Goal: Transaction & Acquisition: Purchase product/service

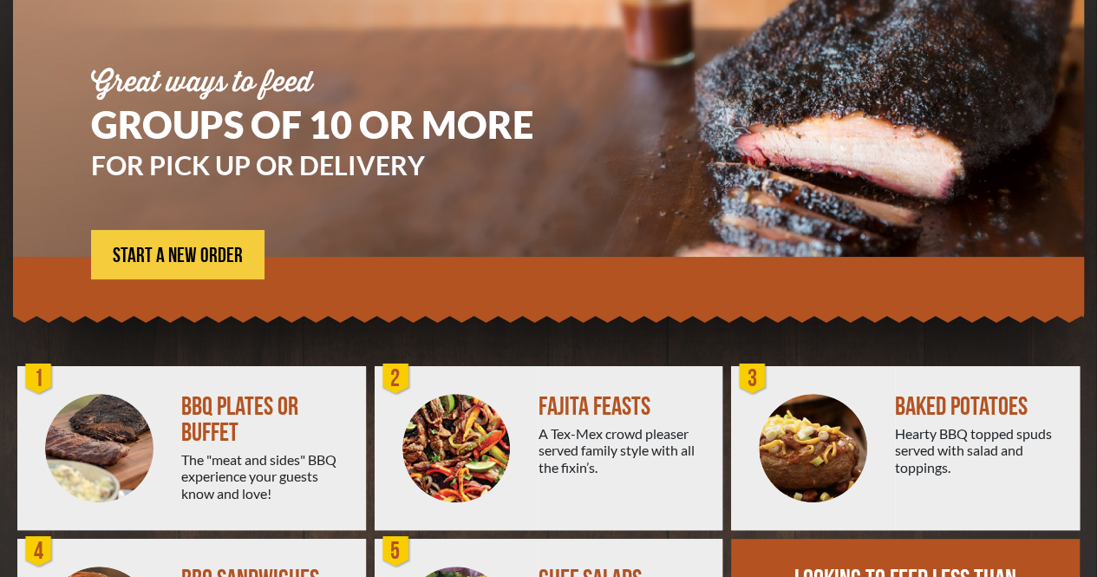
scroll to position [311, 0]
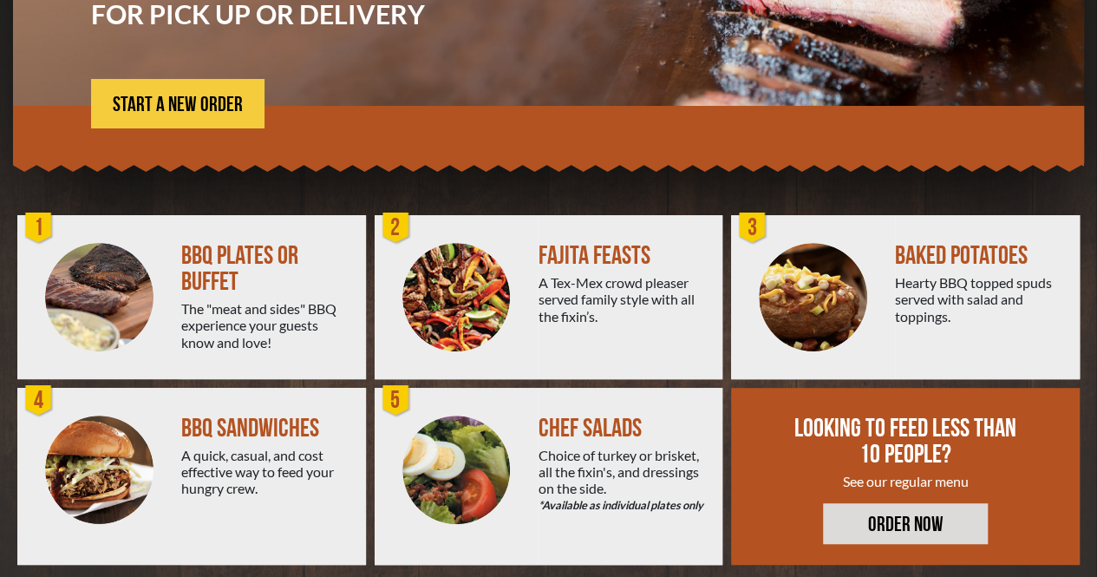
click at [233, 298] on div "BBQ PLATES OR BUFFET The "meat and sides" BBQ experience your guests know and l…" at bounding box center [273, 297] width 185 height 164
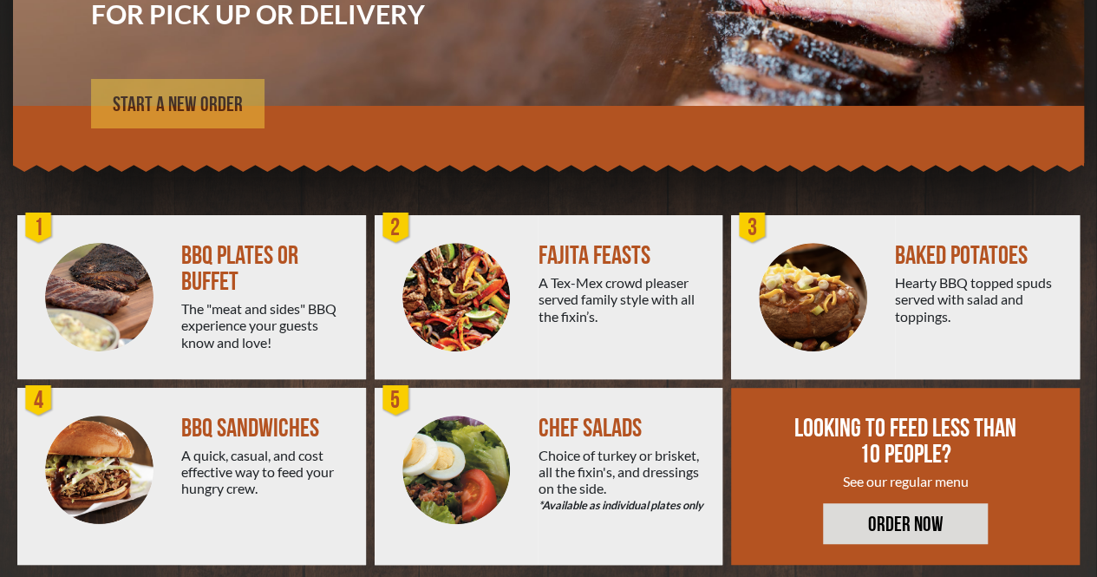
click at [222, 101] on span "START A NEW ORDER" at bounding box center [178, 105] width 130 height 21
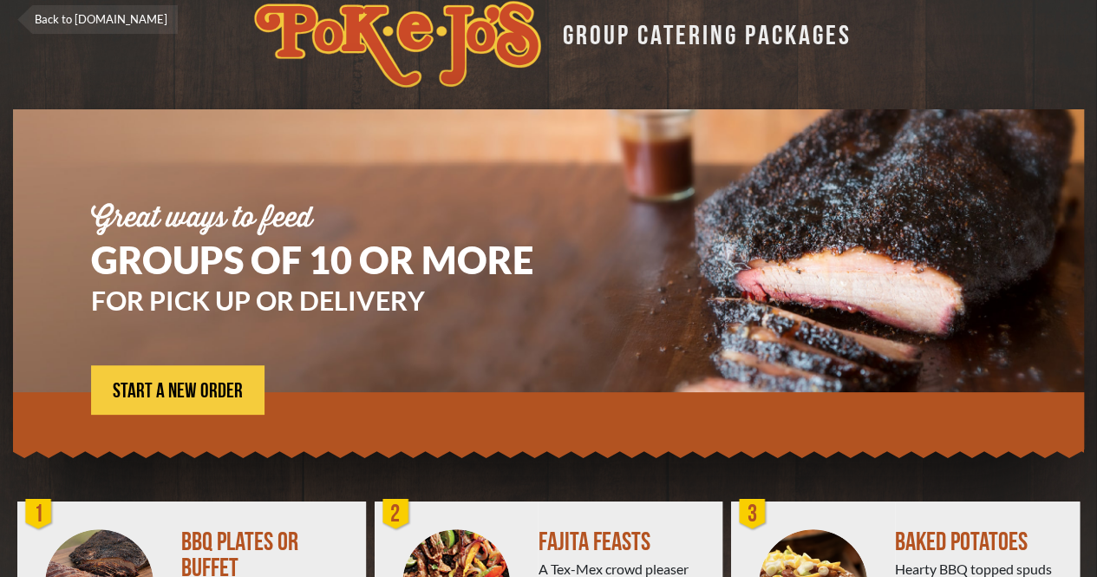
scroll to position [0, 0]
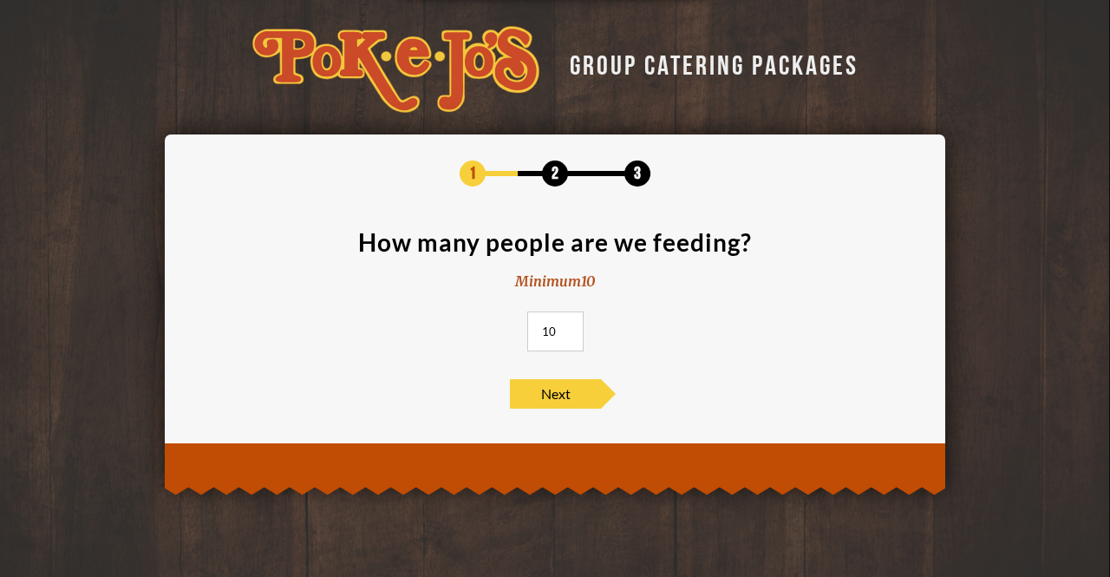
click at [569, 348] on input "10" at bounding box center [555, 331] width 56 height 40
click at [566, 325] on input "11" at bounding box center [555, 331] width 56 height 40
click at [566, 325] on input "12" at bounding box center [555, 331] width 56 height 40
click at [566, 325] on input "13" at bounding box center [555, 331] width 56 height 40
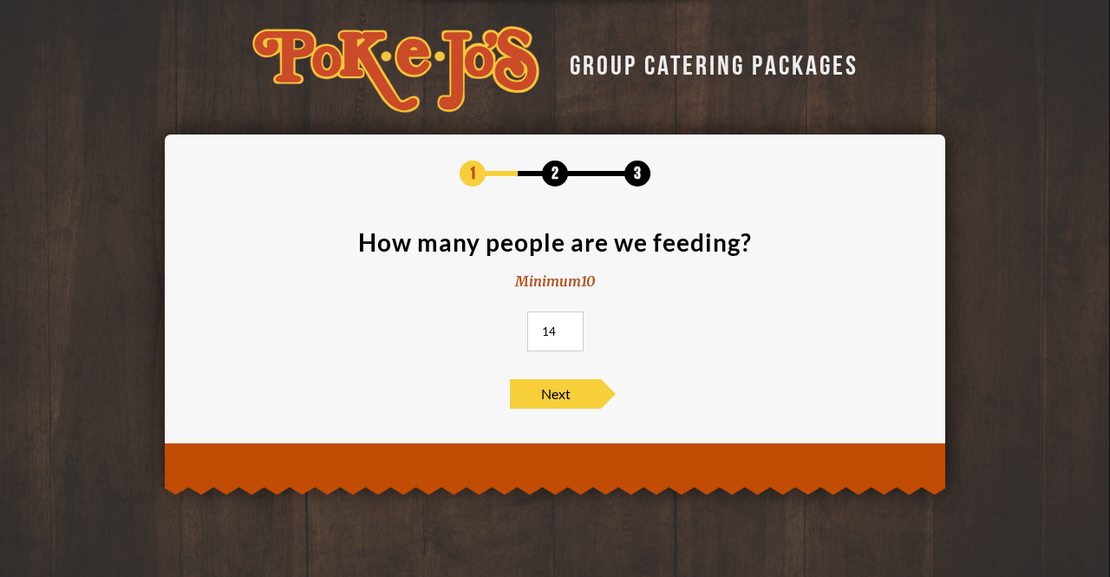
click at [566, 325] on input "14" at bounding box center [555, 331] width 56 height 40
click at [566, 325] on input "15" at bounding box center [555, 331] width 56 height 40
click at [566, 325] on input "16" at bounding box center [555, 331] width 56 height 40
click at [566, 325] on input "17" at bounding box center [555, 331] width 56 height 40
type input "18"
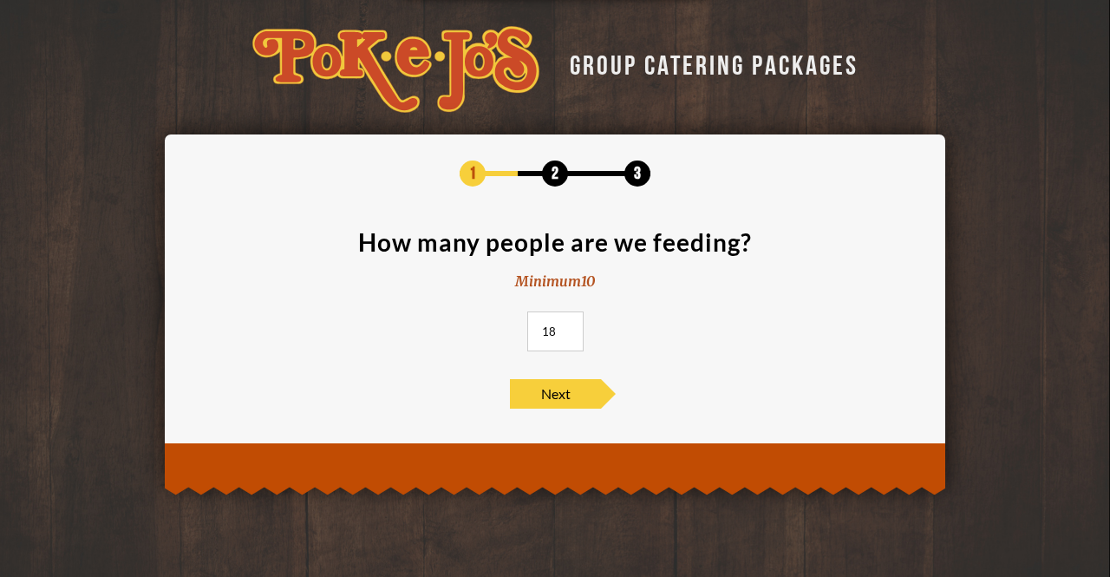
click at [566, 325] on input "18" at bounding box center [555, 331] width 56 height 40
click at [572, 405] on span "Next" at bounding box center [555, 393] width 91 height 29
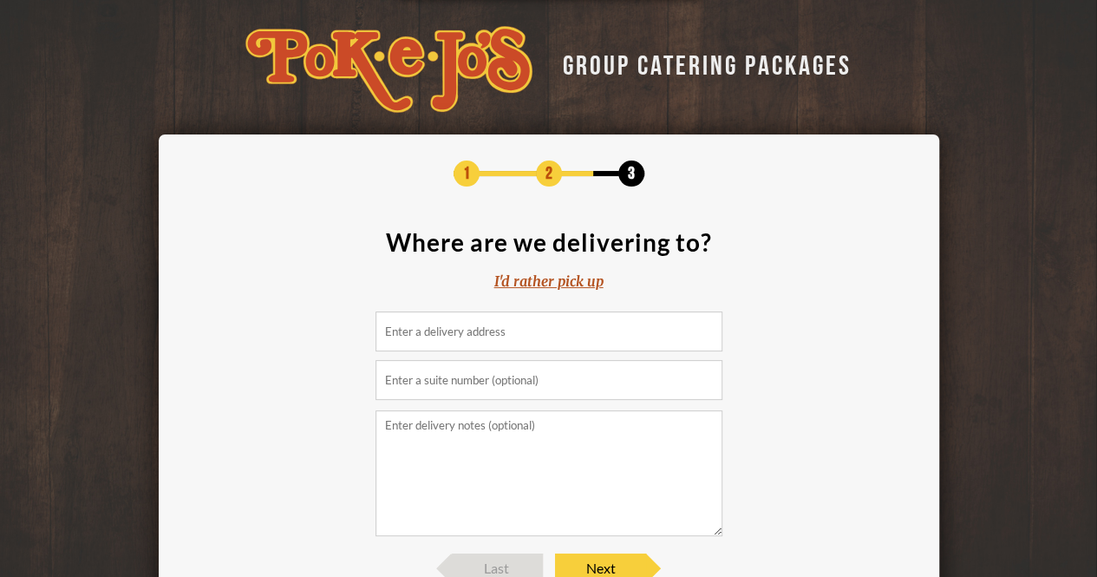
click at [557, 336] on input at bounding box center [549, 331] width 347 height 40
click at [567, 282] on div "I'd rather pick up" at bounding box center [548, 282] width 109 height 20
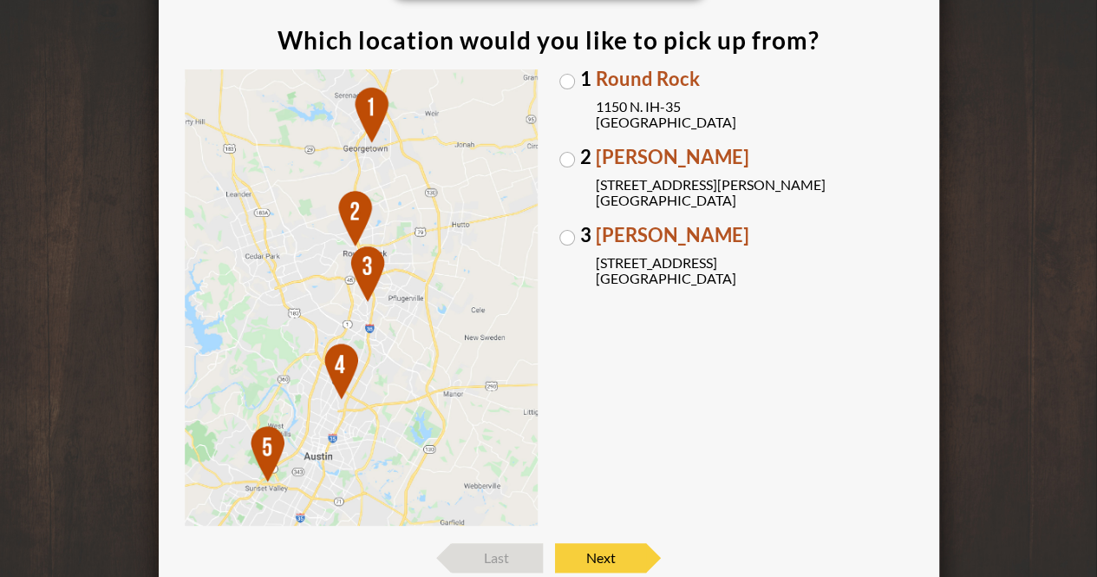
scroll to position [204, 0]
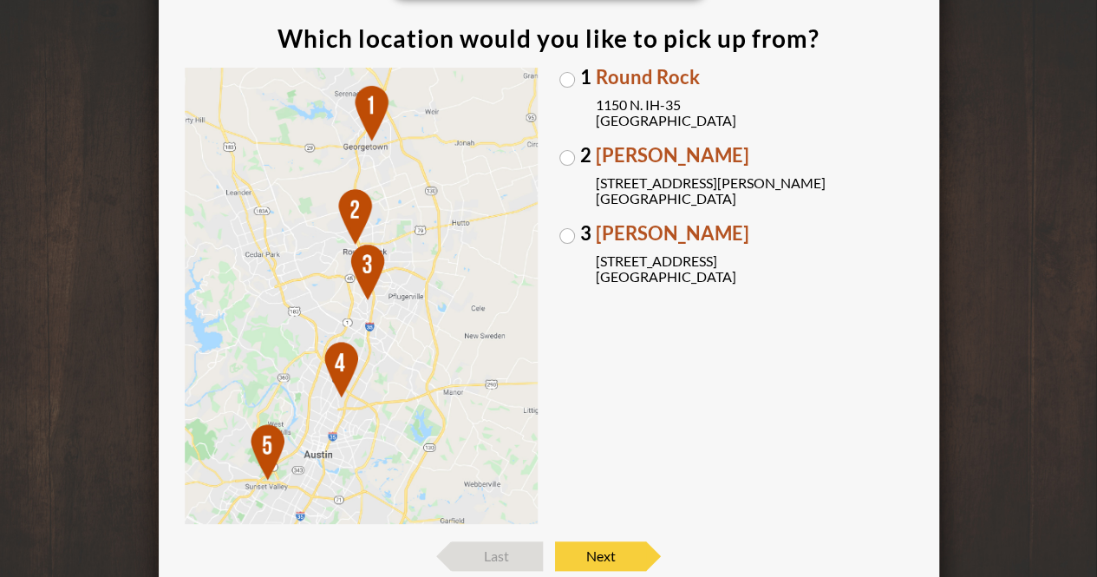
click at [432, 322] on img at bounding box center [362, 296] width 354 height 457
click at [769, 361] on div "1 Round Rock [STREET_ADDRESS] [GEOGRAPHIC_DATA][PERSON_NAME][STREET_ADDRESS][PE…" at bounding box center [737, 296] width 354 height 457
click at [568, 160] on label "[GEOGRAPHIC_DATA][PERSON_NAME] [STREET_ADDRESS][PERSON_NAME]" at bounding box center [737, 176] width 354 height 61
click at [0, 0] on input "[GEOGRAPHIC_DATA][PERSON_NAME] [STREET_ADDRESS][PERSON_NAME]" at bounding box center [0, 0] width 0 height 0
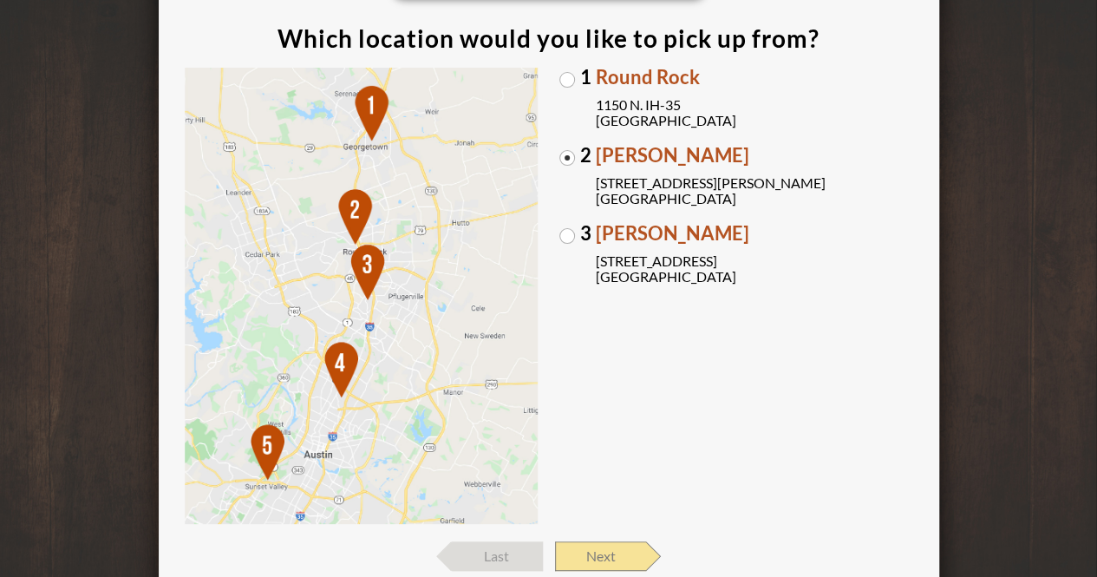
click at [609, 541] on span "Next" at bounding box center [600, 555] width 91 height 29
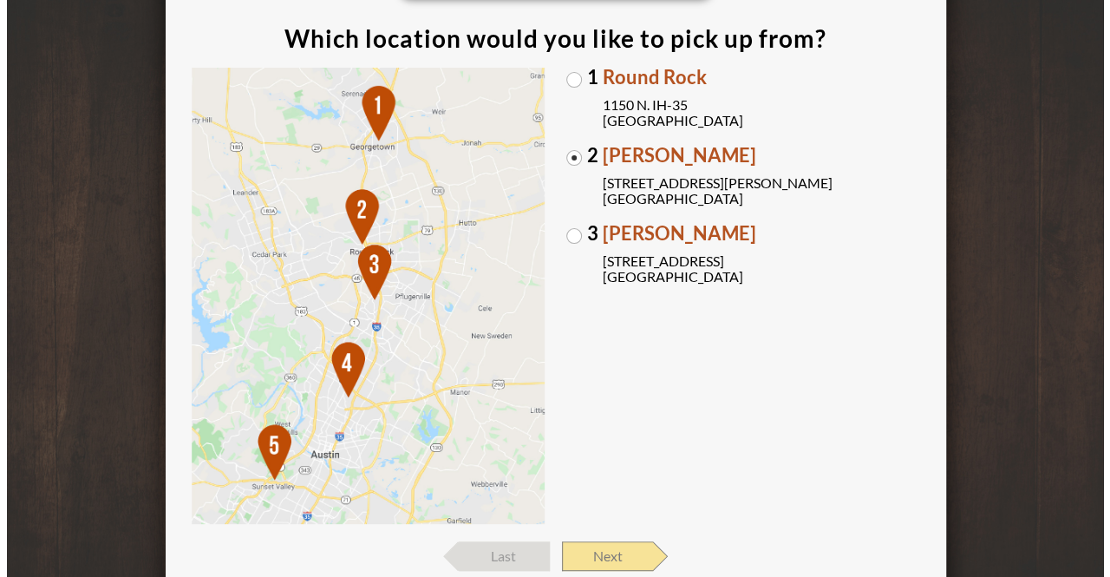
scroll to position [0, 0]
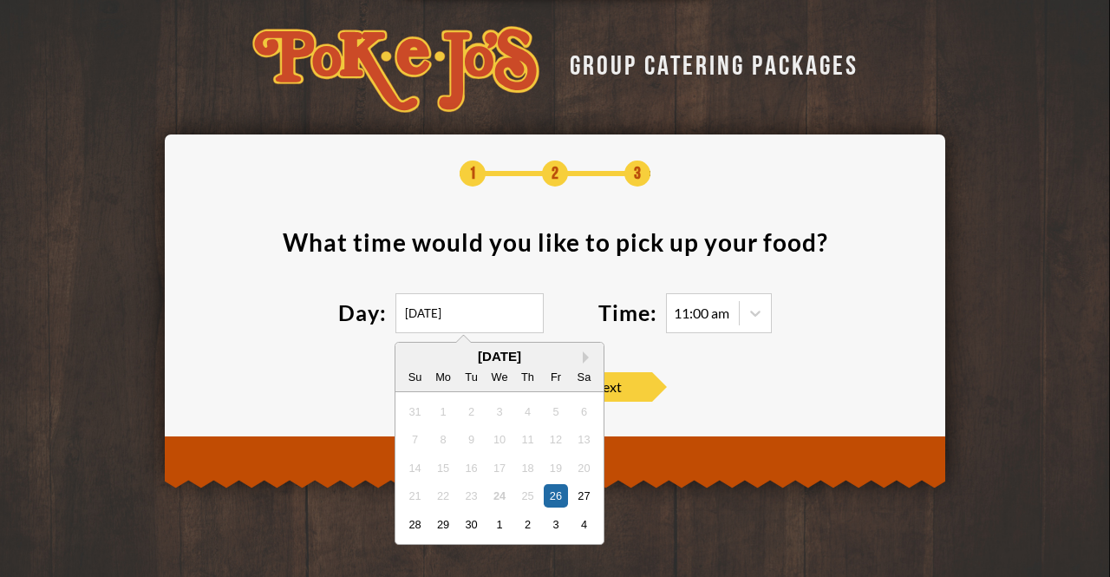
click at [492, 317] on input "[DATE]" at bounding box center [470, 313] width 148 height 40
click at [534, 527] on div "2" at bounding box center [527, 523] width 23 height 23
type input "[DATE]"
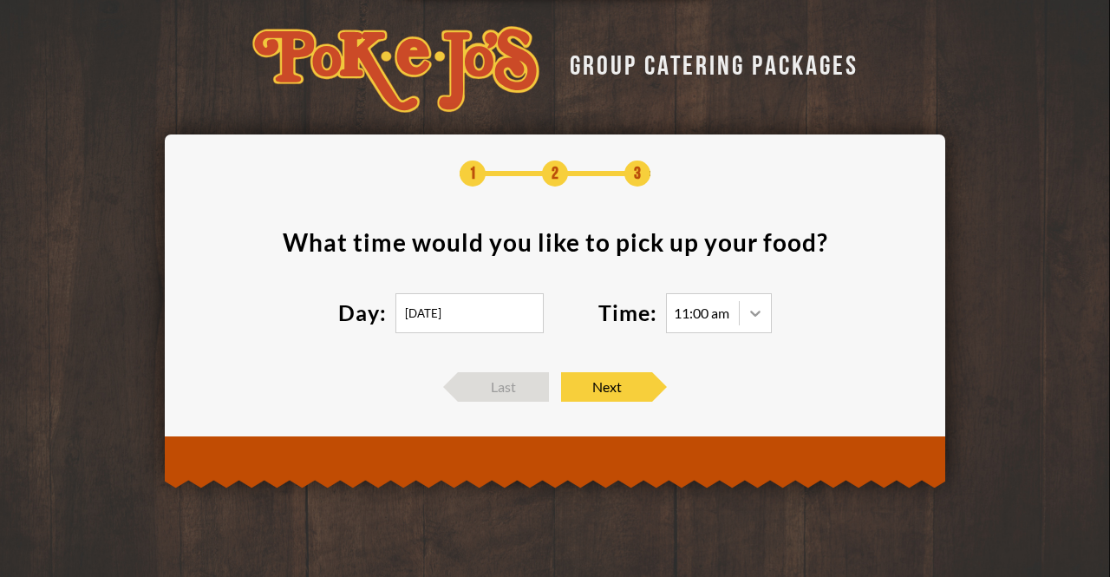
click at [762, 315] on div at bounding box center [755, 313] width 31 height 31
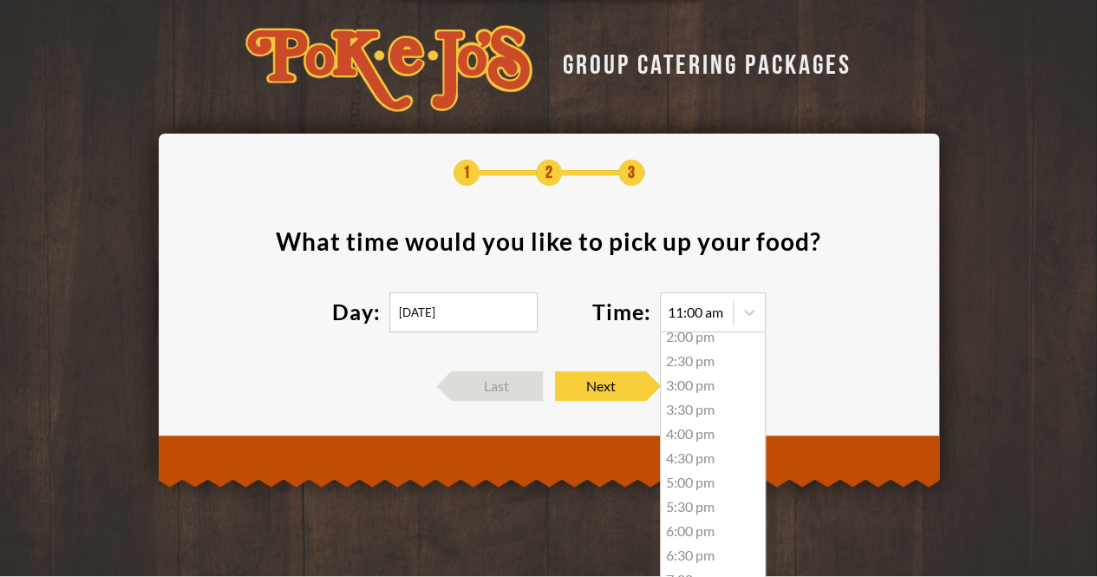
scroll to position [158, 0]
click at [692, 485] on div "5:00 pm" at bounding box center [713, 481] width 104 height 24
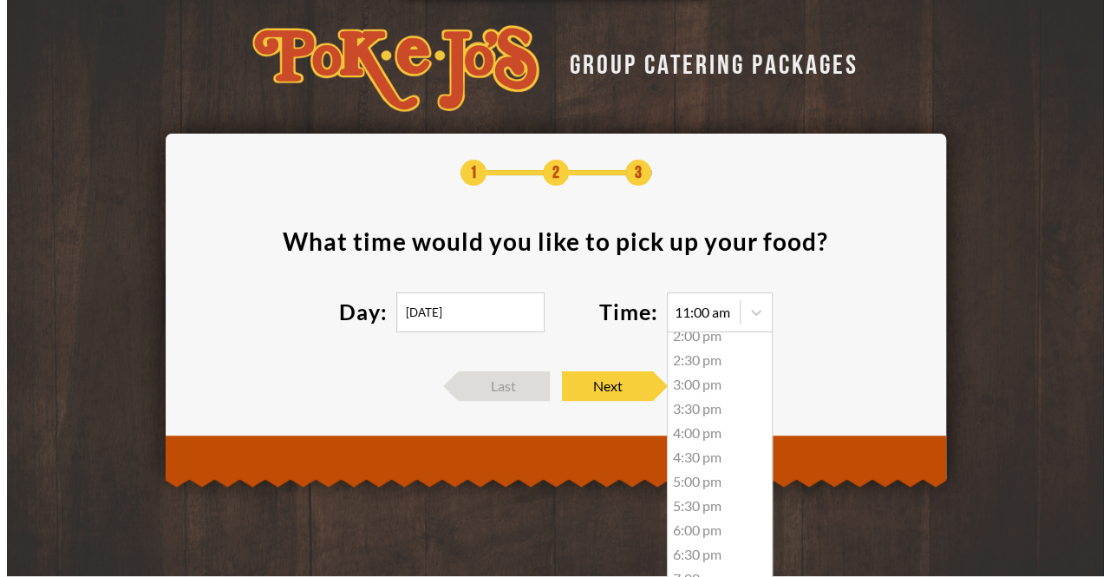
scroll to position [0, 0]
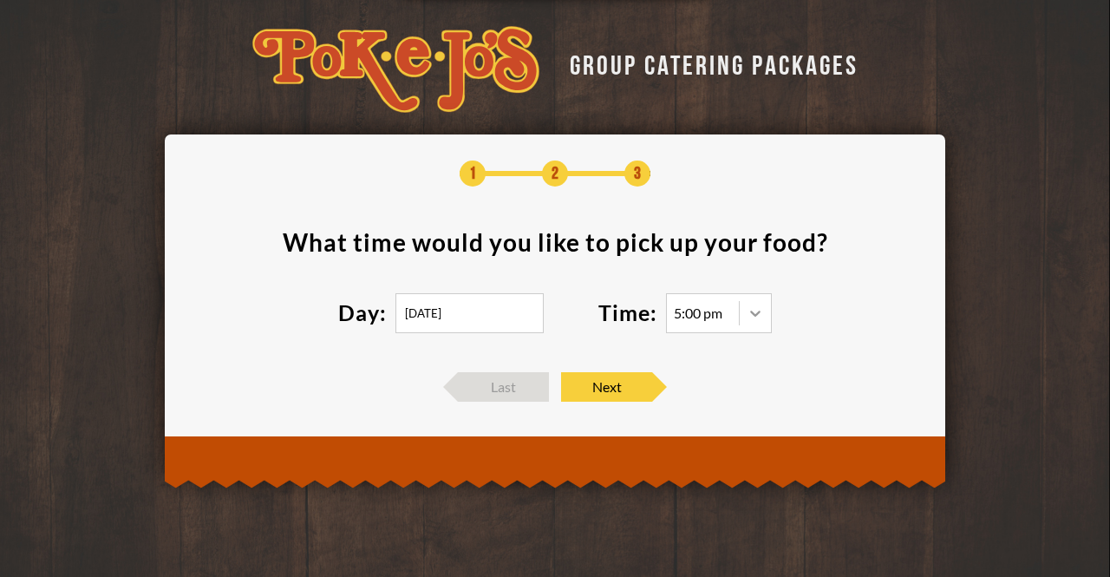
click at [748, 304] on icon at bounding box center [755, 312] width 17 height 17
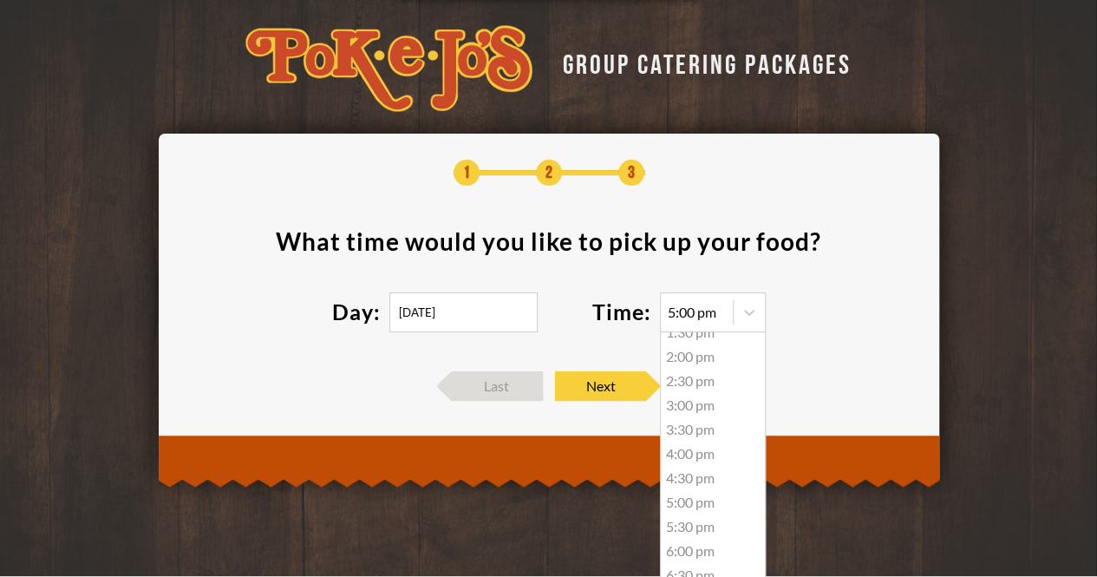
scroll to position [174, 0]
click at [693, 510] on div "6:00 pm" at bounding box center [713, 513] width 104 height 24
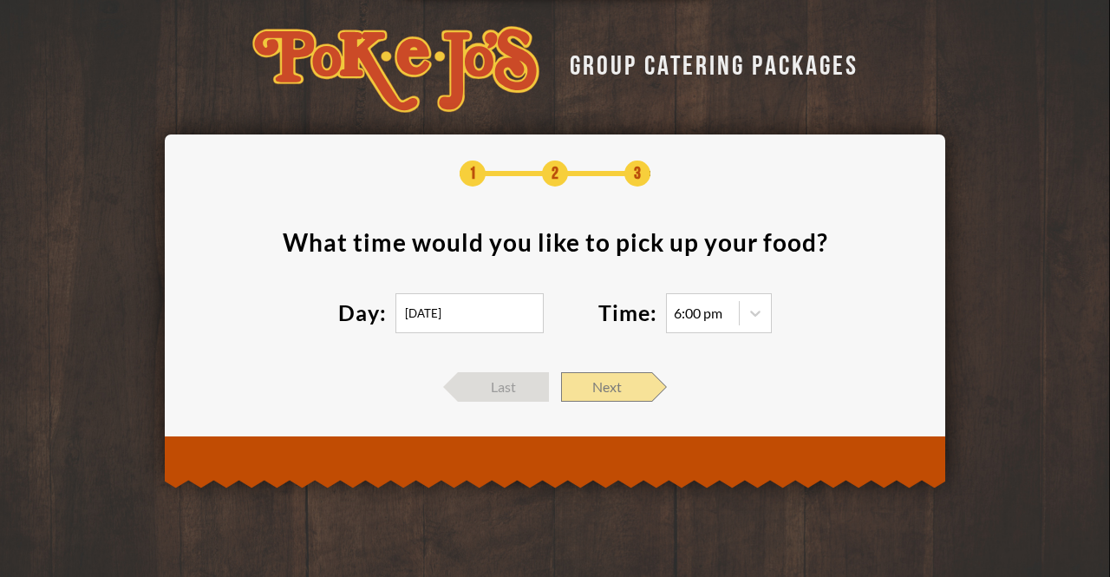
click at [628, 374] on span "Next" at bounding box center [606, 386] width 91 height 29
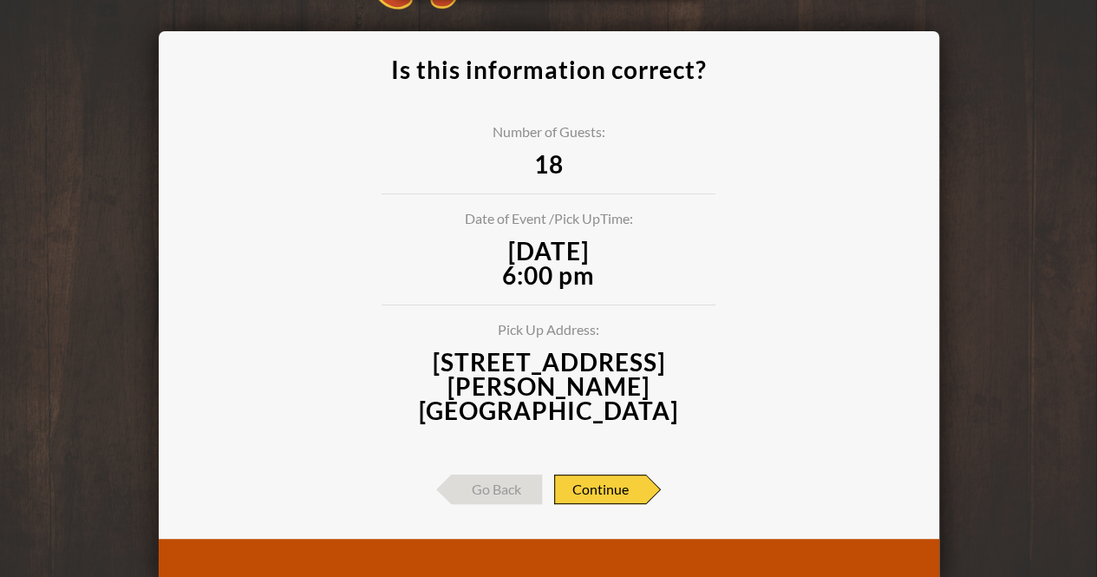
scroll to position [105, 0]
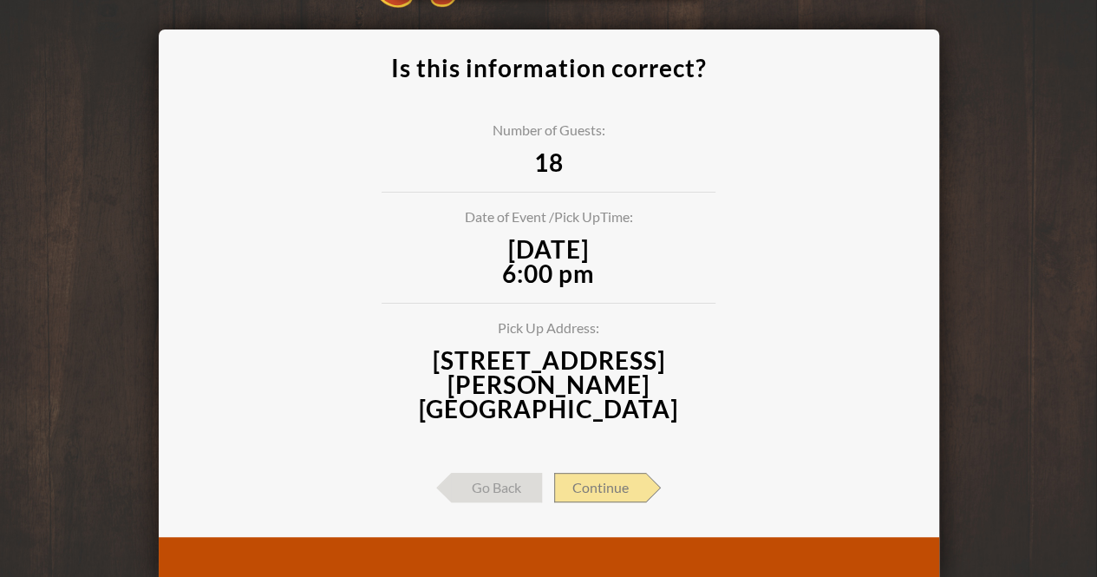
click at [628, 473] on span "Continue" at bounding box center [600, 487] width 92 height 29
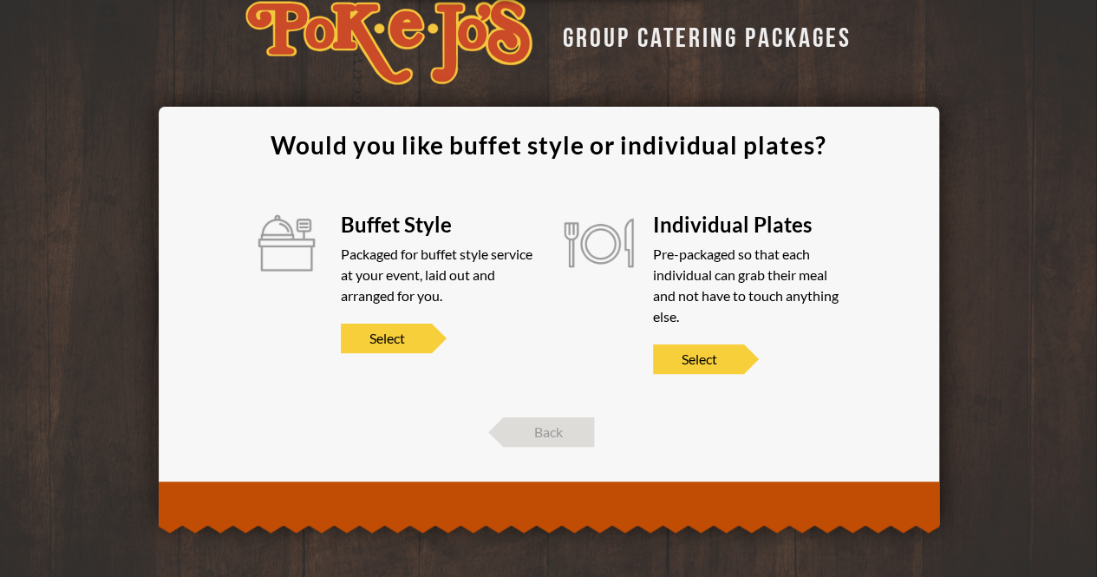
scroll to position [26, 0]
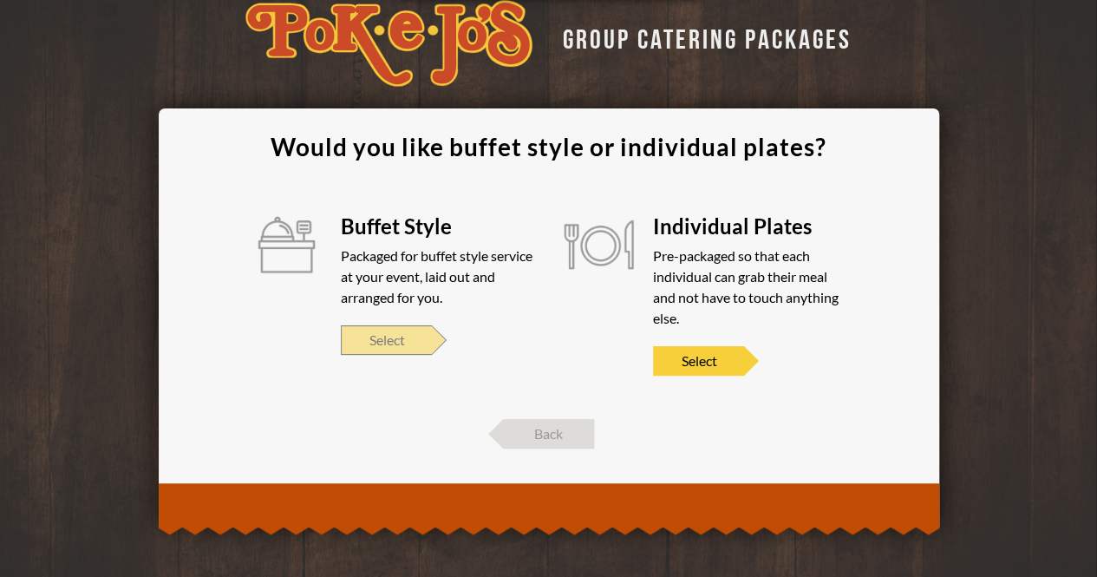
click at [382, 342] on span "Select" at bounding box center [386, 339] width 91 height 29
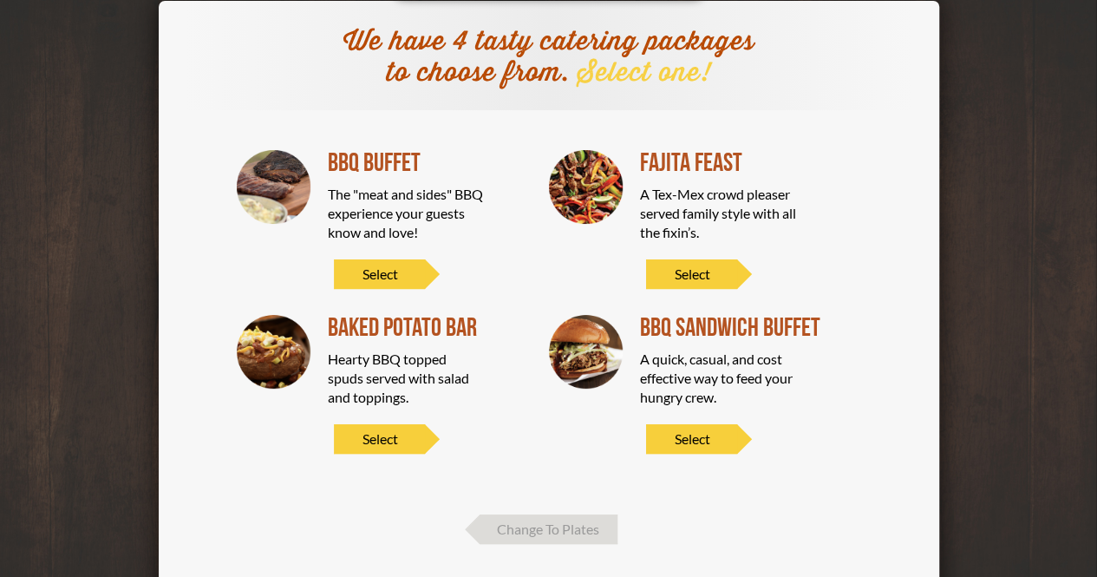
scroll to position [142, 0]
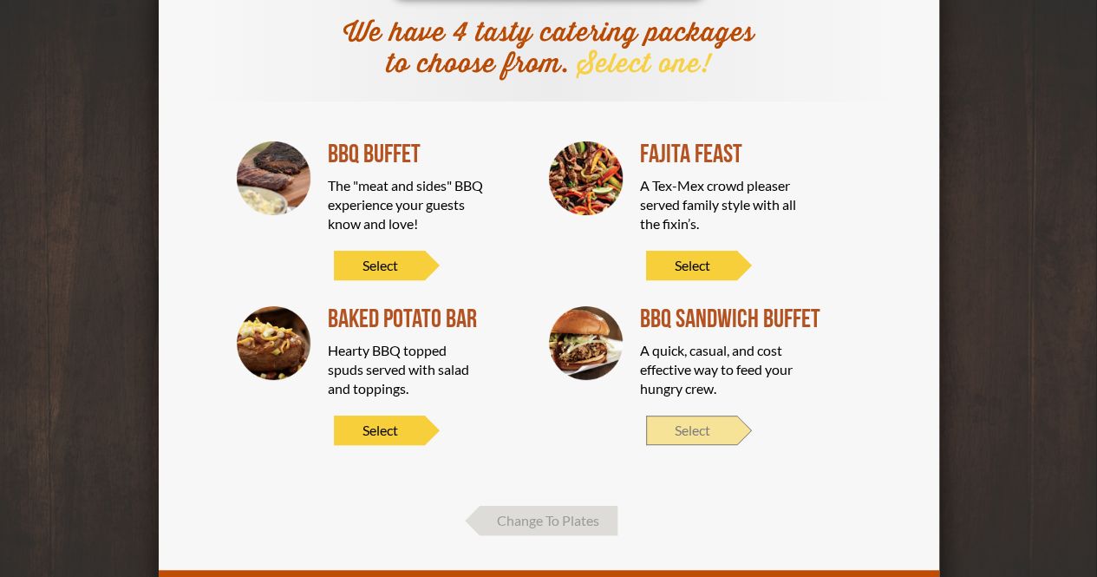
click at [718, 419] on span "Select" at bounding box center [691, 430] width 91 height 29
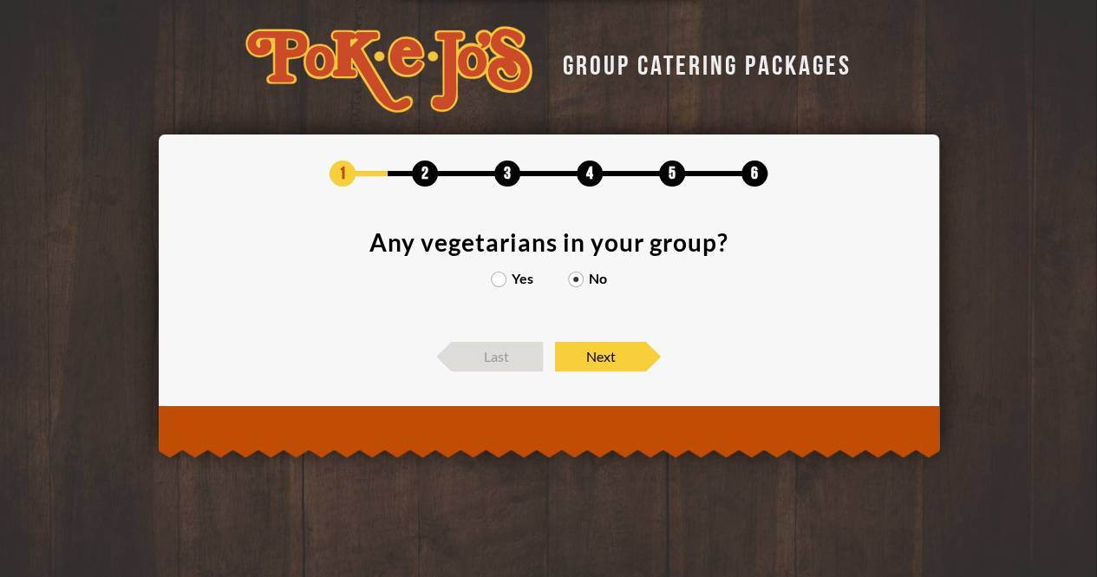
scroll to position [0, 0]
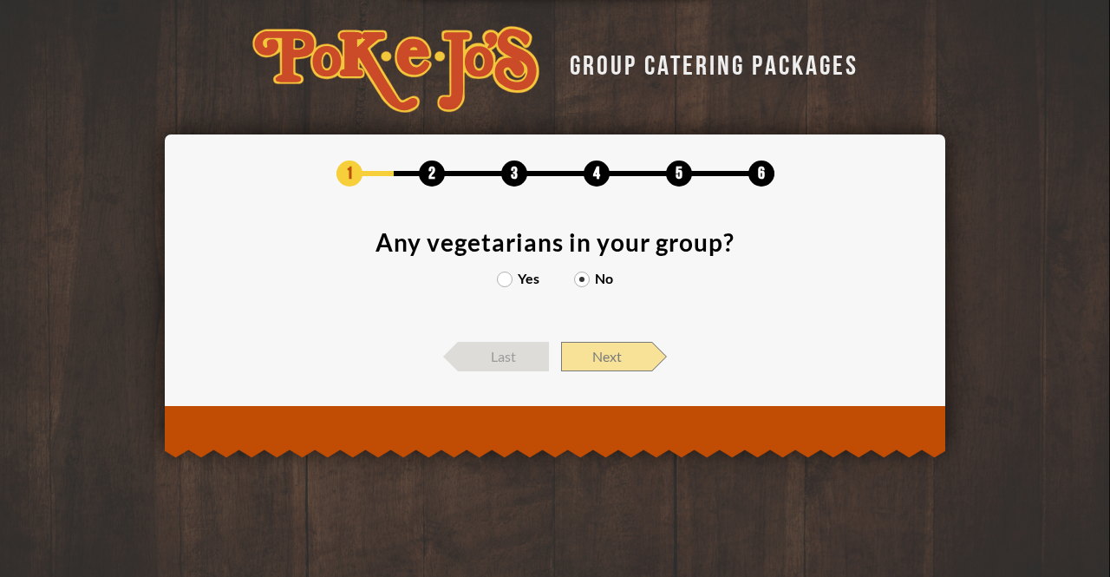
click at [599, 350] on span "Next" at bounding box center [606, 356] width 91 height 29
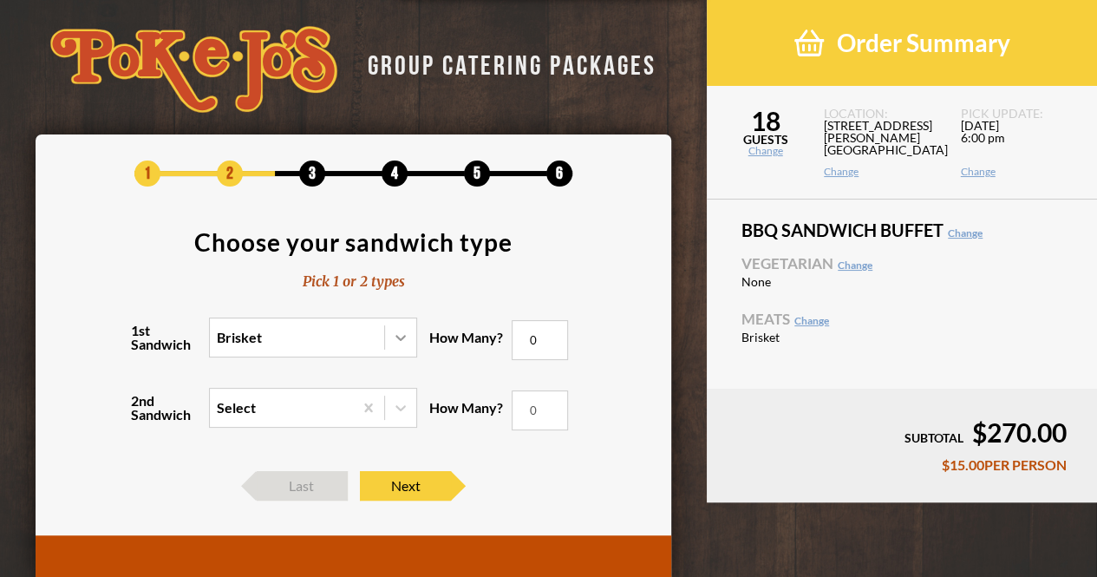
click at [404, 339] on icon at bounding box center [400, 337] width 17 height 17
click at [141, 345] on input "1st Sandwich Brisket" at bounding box center [141, 345] width 0 height 0
click at [404, 339] on icon at bounding box center [400, 337] width 17 height 17
click at [141, 345] on input "1st Sandwich 0 results available. Select is focused , press Down to open the me…" at bounding box center [141, 345] width 0 height 0
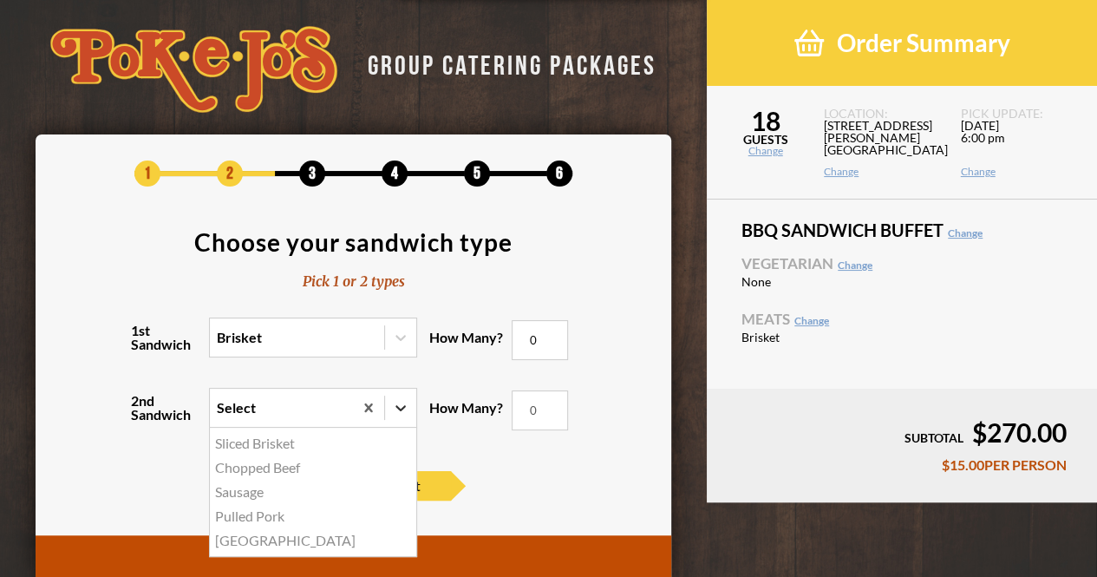
click at [395, 420] on div at bounding box center [400, 407] width 31 height 31
click at [141, 416] on input "2nd Sandwich option Sliced Brisket focused, 1 of 5. 5 results available. Use Up…" at bounding box center [141, 416] width 0 height 0
click at [280, 513] on div "Pulled Pork" at bounding box center [313, 516] width 206 height 24
click at [141, 416] on input "2nd Sandwich option Pulled Pork focused, 4 of 5. 5 results available. Use Up an…" at bounding box center [141, 416] width 0 height 0
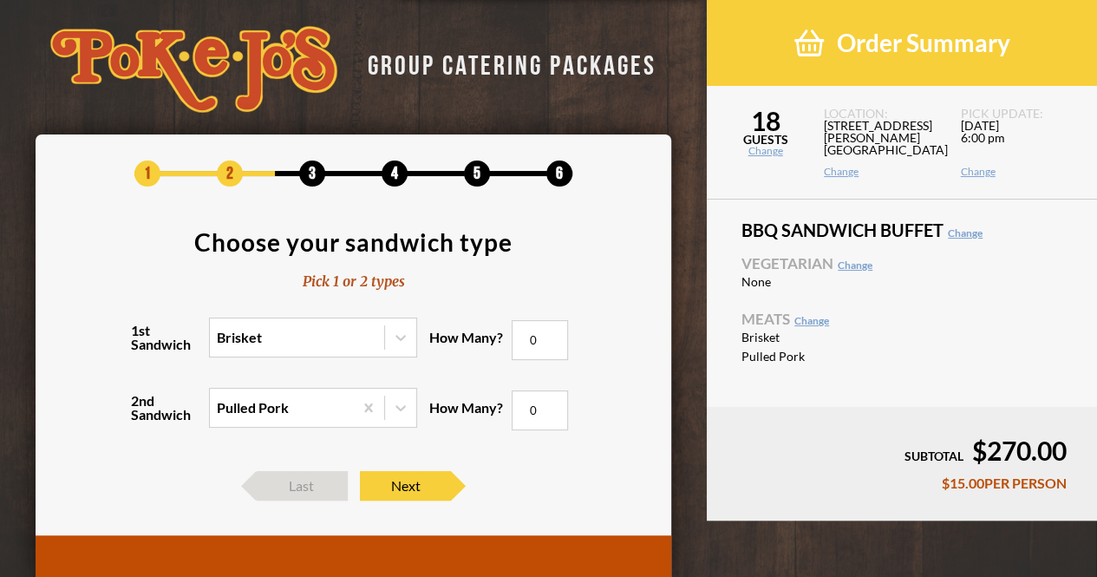
click at [540, 332] on input "0" at bounding box center [540, 340] width 56 height 40
click at [545, 332] on input "1" at bounding box center [540, 340] width 56 height 40
click at [545, 332] on input "2" at bounding box center [540, 340] width 56 height 40
click at [545, 332] on input "3" at bounding box center [540, 340] width 56 height 40
click at [545, 332] on input "4" at bounding box center [540, 340] width 56 height 40
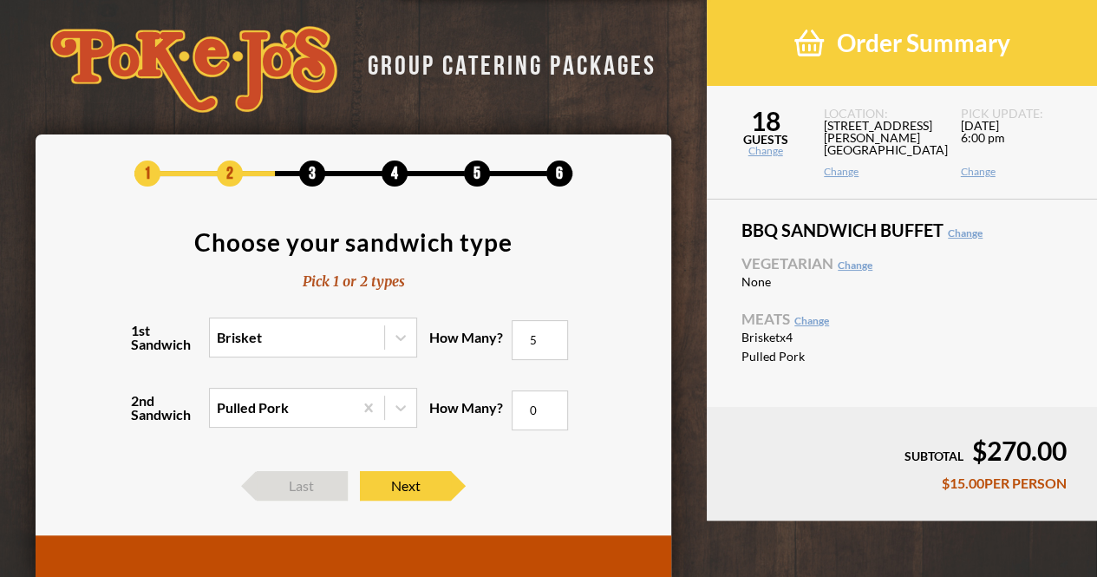
click at [545, 332] on input "5" at bounding box center [540, 340] width 56 height 40
click at [545, 332] on input "6" at bounding box center [540, 340] width 56 height 40
type input "7"
click at [545, 332] on input "7" at bounding box center [540, 340] width 56 height 40
click at [548, 416] on input "0" at bounding box center [540, 410] width 56 height 40
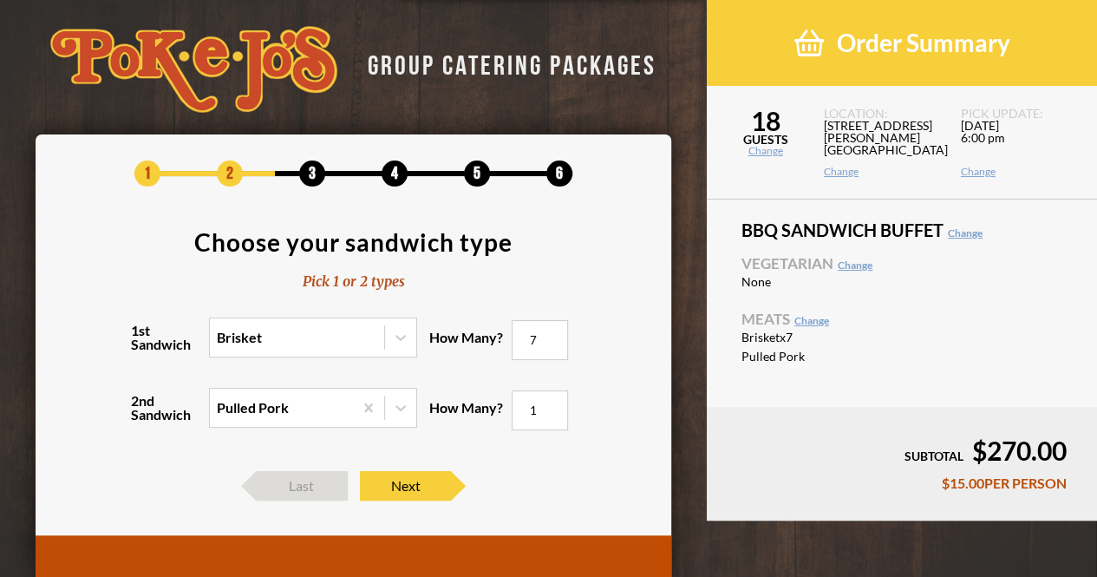
click at [553, 409] on input "1" at bounding box center [540, 410] width 56 height 40
click at [553, 409] on input "2" at bounding box center [540, 410] width 56 height 40
click at [553, 409] on input "3" at bounding box center [540, 410] width 56 height 40
click at [553, 409] on input "4" at bounding box center [540, 410] width 56 height 40
click at [553, 409] on input "5" at bounding box center [540, 410] width 56 height 40
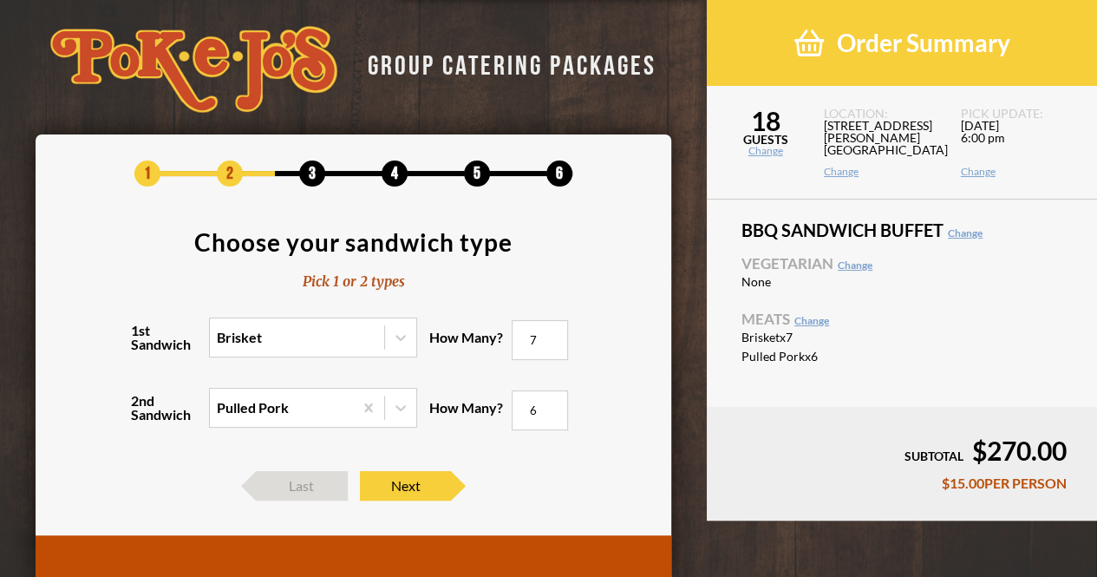
click at [553, 409] on input "6" at bounding box center [540, 410] width 56 height 40
click at [553, 409] on input "7" at bounding box center [540, 410] width 56 height 40
click at [553, 409] on input "8" at bounding box center [540, 410] width 56 height 40
type input "9"
click at [553, 409] on input "9" at bounding box center [540, 410] width 56 height 40
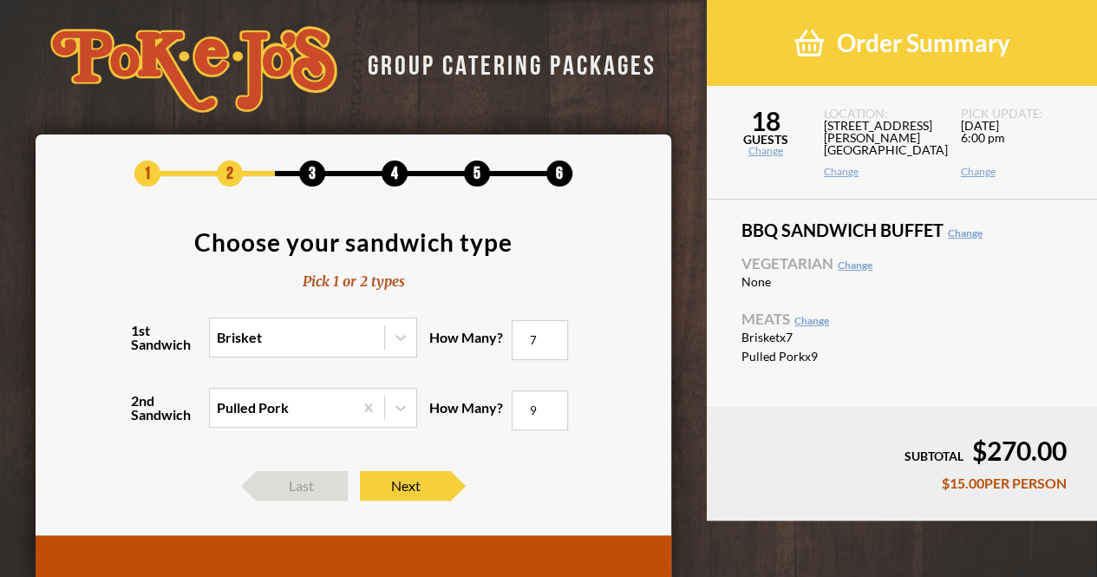
click at [536, 352] on input "7" at bounding box center [540, 340] width 56 height 40
click at [555, 333] on input "8" at bounding box center [540, 340] width 56 height 40
click at [555, 333] on input "9" at bounding box center [540, 340] width 56 height 40
click at [555, 333] on input "10" at bounding box center [540, 340] width 56 height 40
click at [553, 343] on input "9" at bounding box center [540, 340] width 56 height 40
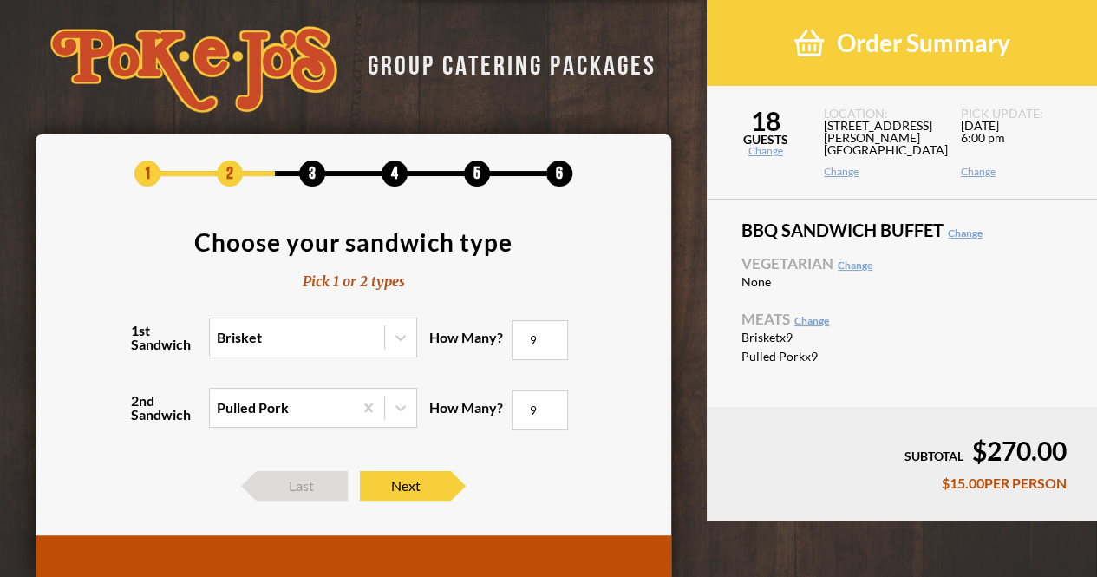
click at [625, 321] on div "1st Sandwich Brisket How Many? 9" at bounding box center [354, 348] width 585 height 70
click at [559, 350] on input "9" at bounding box center [540, 340] width 56 height 40
click at [552, 341] on input "8" at bounding box center [540, 340] width 56 height 40
click at [552, 339] on input "7" at bounding box center [540, 340] width 56 height 40
click at [552, 339] on input "6" at bounding box center [540, 340] width 56 height 40
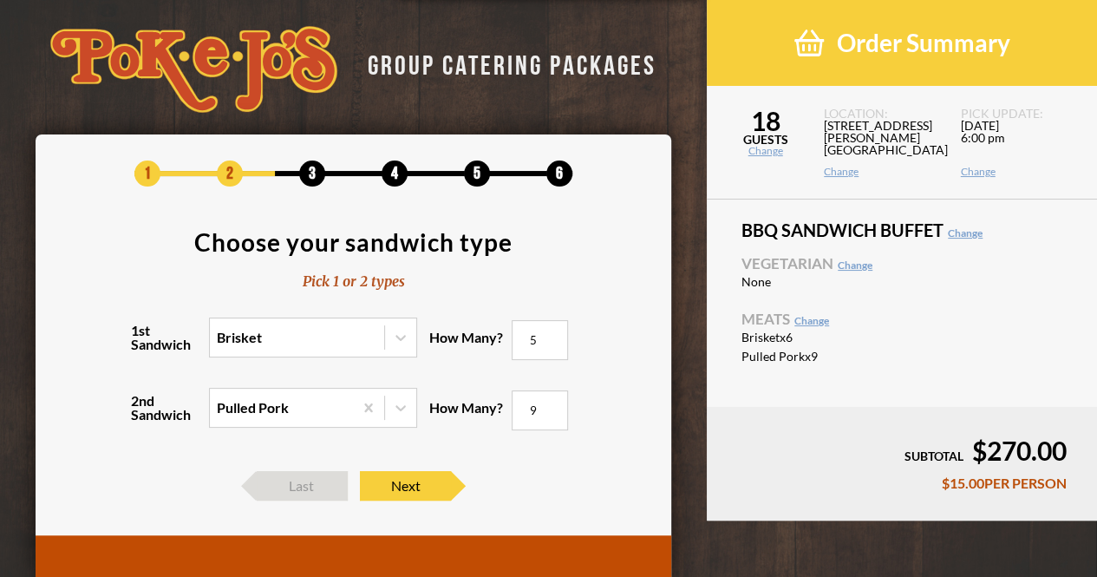
click at [552, 339] on input "5" at bounding box center [540, 340] width 56 height 40
click at [552, 334] on input "6" at bounding box center [540, 340] width 56 height 40
click at [552, 334] on input "7" at bounding box center [540, 340] width 56 height 40
click at [552, 334] on input "8" at bounding box center [540, 340] width 56 height 40
click at [552, 334] on input "9" at bounding box center [540, 340] width 56 height 40
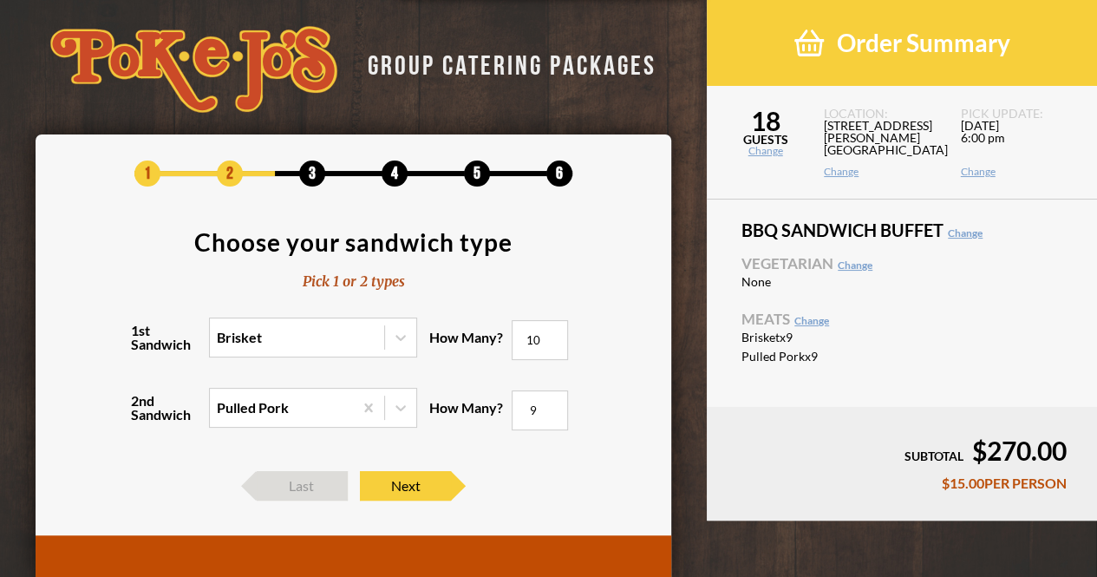
click at [552, 334] on input "10" at bounding box center [540, 340] width 56 height 40
click at [552, 334] on input "11" at bounding box center [540, 340] width 56 height 40
click at [552, 334] on input "12" at bounding box center [540, 340] width 56 height 40
click at [552, 334] on input "13" at bounding box center [540, 340] width 56 height 40
click at [552, 334] on input "14" at bounding box center [540, 340] width 56 height 40
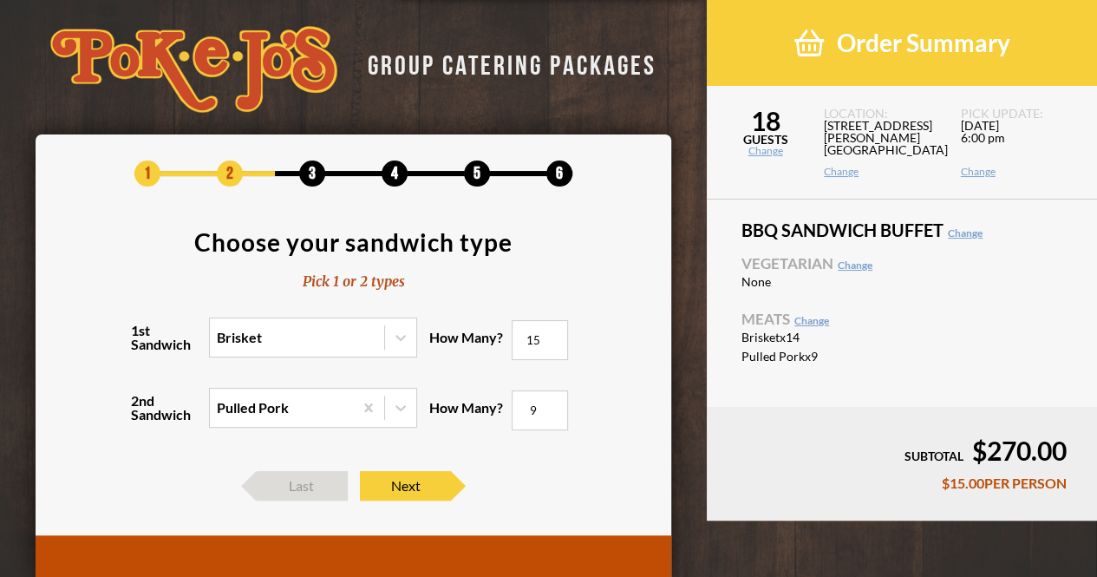
click at [552, 334] on input "15" at bounding box center [540, 340] width 56 height 40
click at [552, 334] on input "16" at bounding box center [540, 340] width 56 height 40
click at [552, 334] on input "17" at bounding box center [540, 340] width 56 height 40
click at [552, 334] on input "18" at bounding box center [540, 340] width 56 height 40
click at [552, 334] on input "19" at bounding box center [540, 340] width 56 height 40
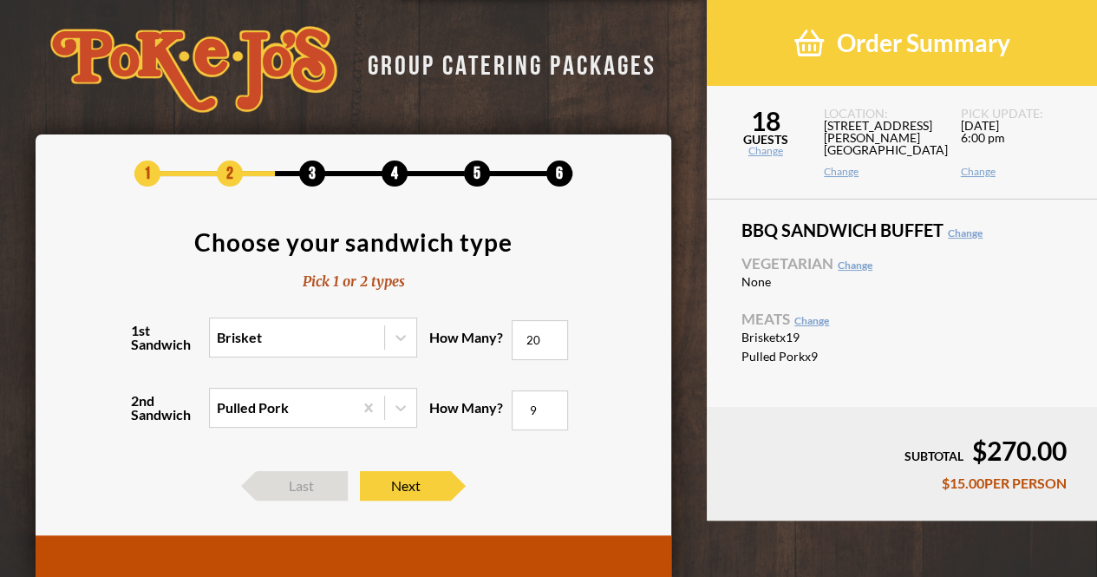
click at [552, 334] on input "20" at bounding box center [540, 340] width 56 height 40
click at [552, 334] on input "21" at bounding box center [540, 340] width 56 height 40
click at [552, 334] on input "22" at bounding box center [540, 340] width 56 height 40
click at [552, 334] on input "23" at bounding box center [540, 340] width 56 height 40
click at [552, 334] on input "24" at bounding box center [540, 340] width 56 height 40
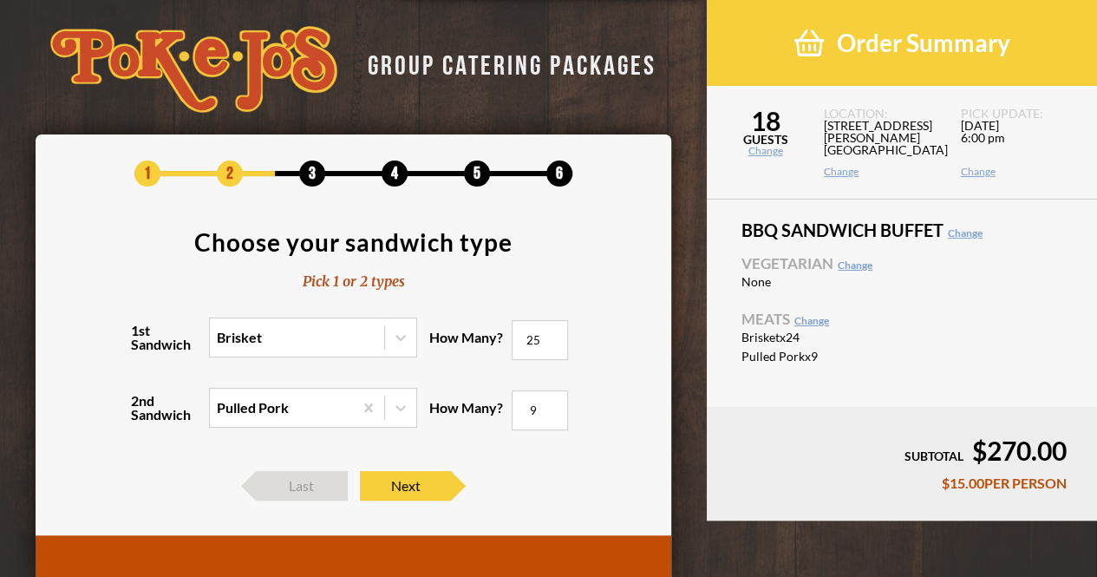
click at [552, 334] on input "25" at bounding box center [540, 340] width 56 height 40
click at [552, 334] on input "26" at bounding box center [540, 340] width 56 height 40
click at [552, 348] on input "26" at bounding box center [540, 340] width 56 height 40
type input "012"
click at [579, 438] on div "2nd Sandwich Pulled Pork How Many? 9" at bounding box center [354, 418] width 585 height 70
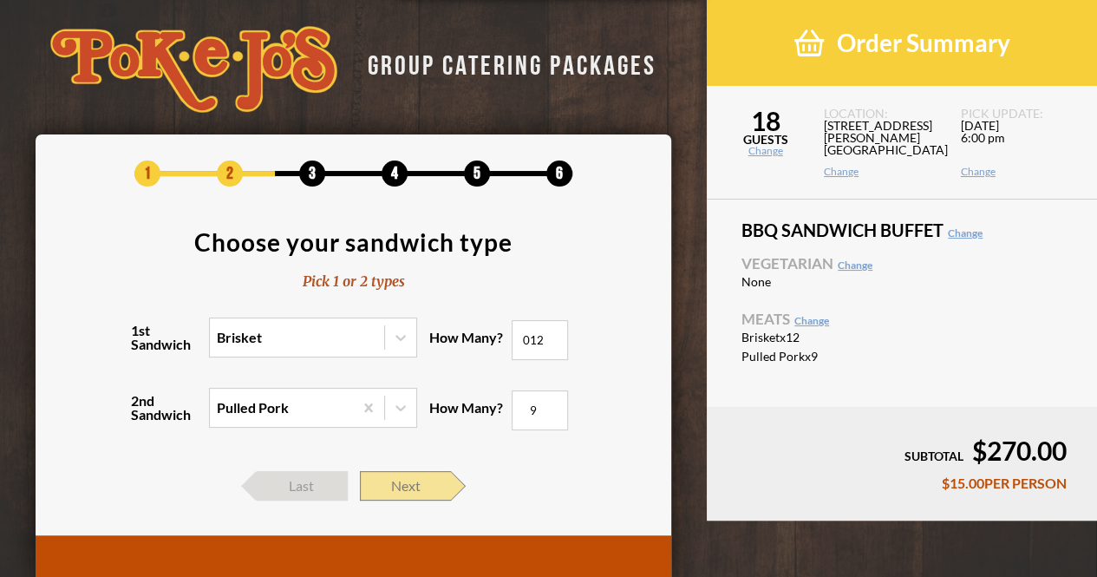
click at [408, 482] on span "Next" at bounding box center [405, 485] width 91 height 29
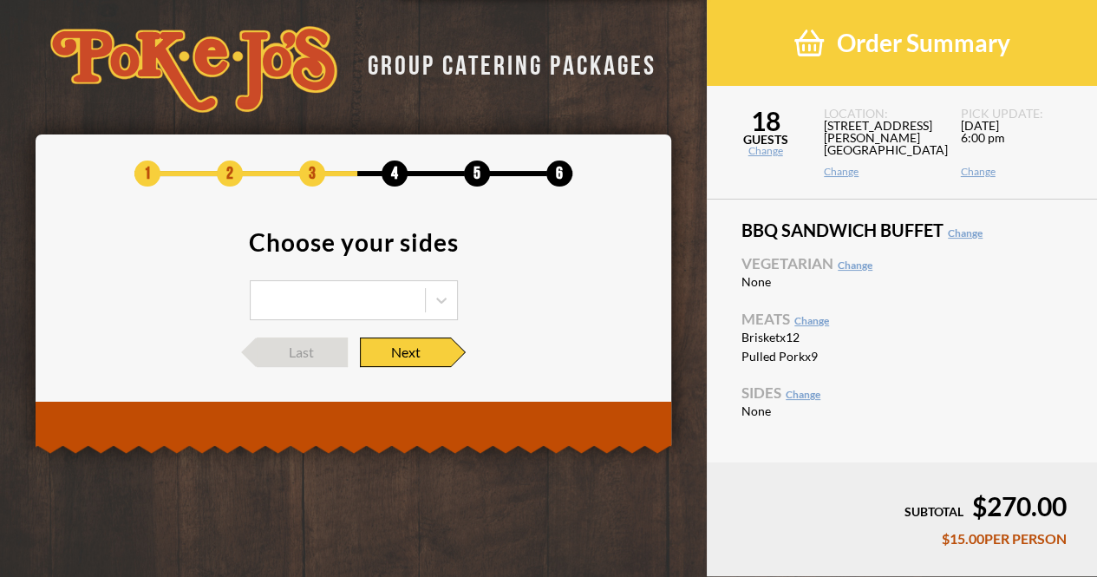
click at [363, 291] on div "Select..." at bounding box center [338, 300] width 174 height 38
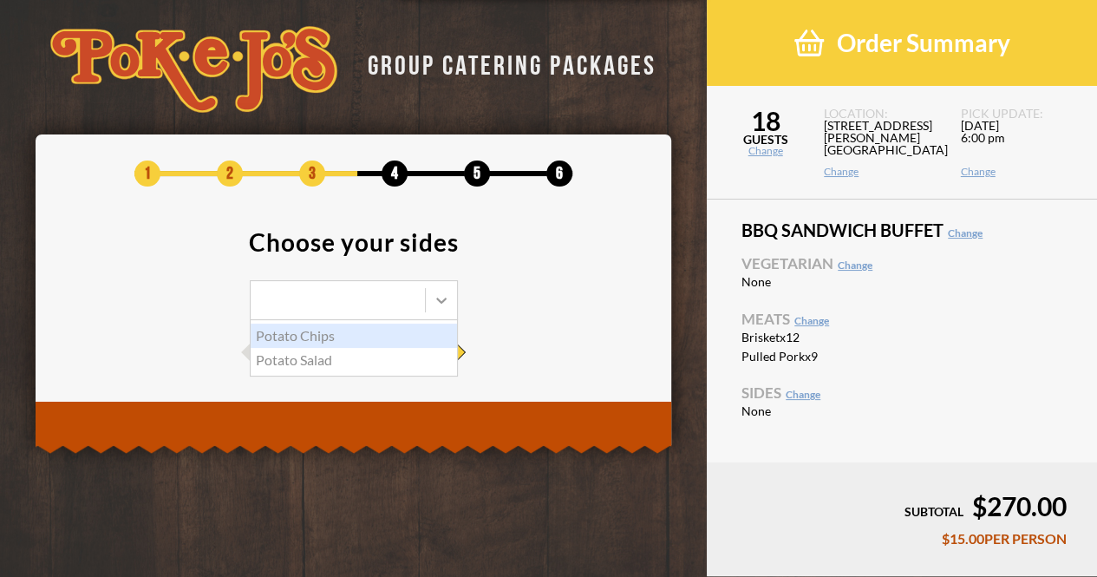
click at [434, 299] on icon at bounding box center [441, 299] width 17 height 17
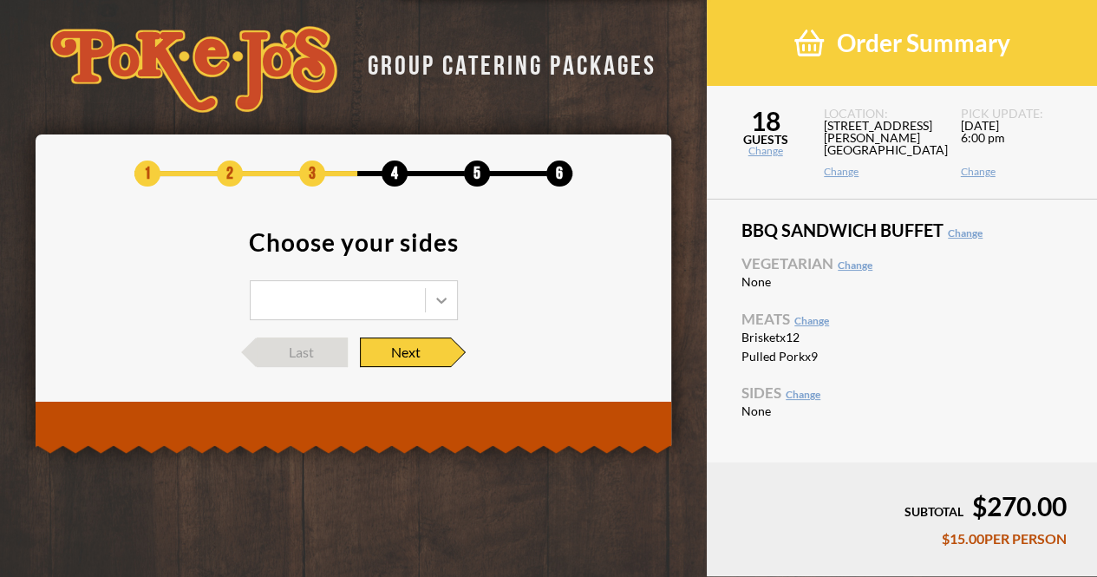
click at [446, 297] on icon at bounding box center [441, 299] width 17 height 17
click at [445, 304] on icon at bounding box center [441, 299] width 17 height 17
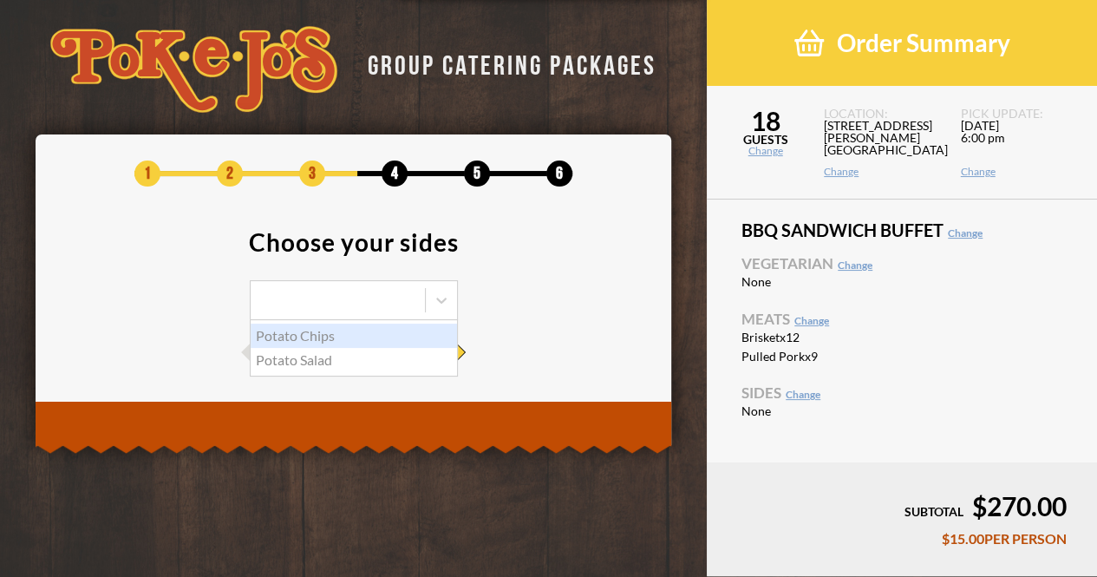
click at [371, 337] on div "Potato Chips" at bounding box center [354, 336] width 206 height 24
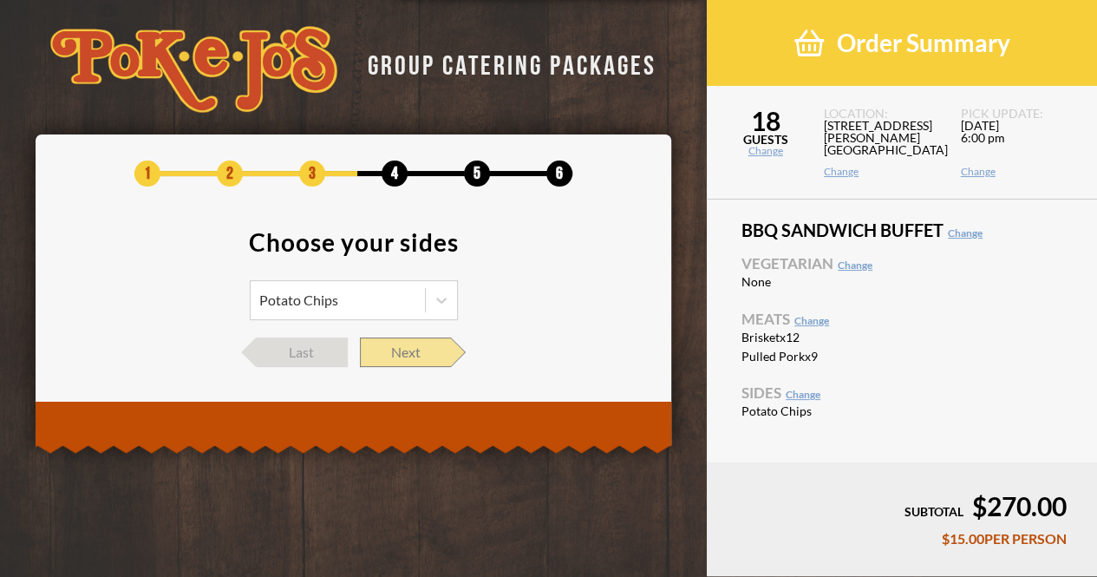
click at [405, 351] on span "Next" at bounding box center [405, 351] width 91 height 29
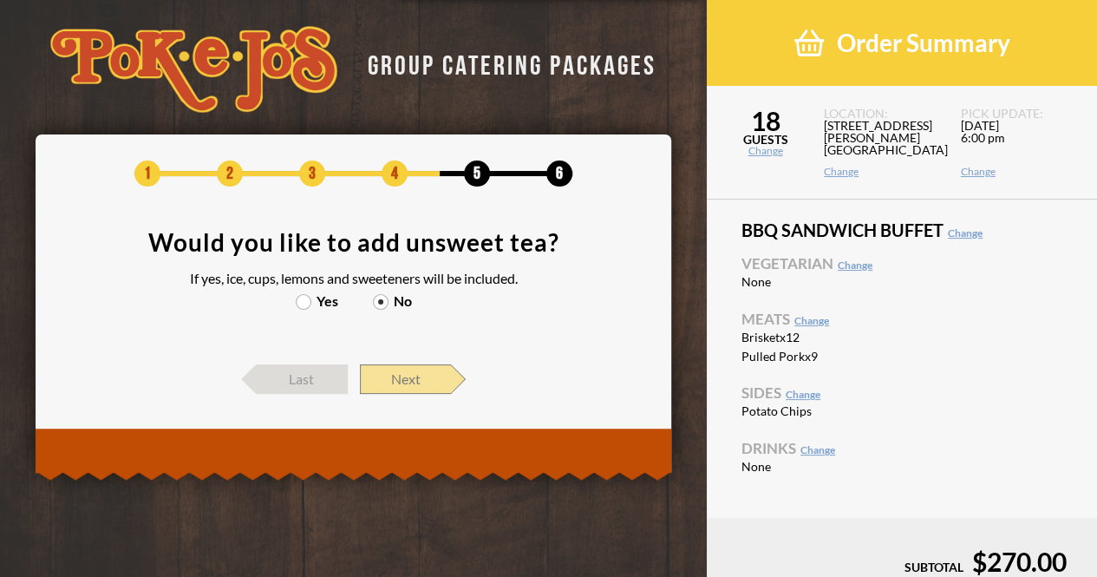
click at [448, 382] on span "Next" at bounding box center [405, 378] width 91 height 29
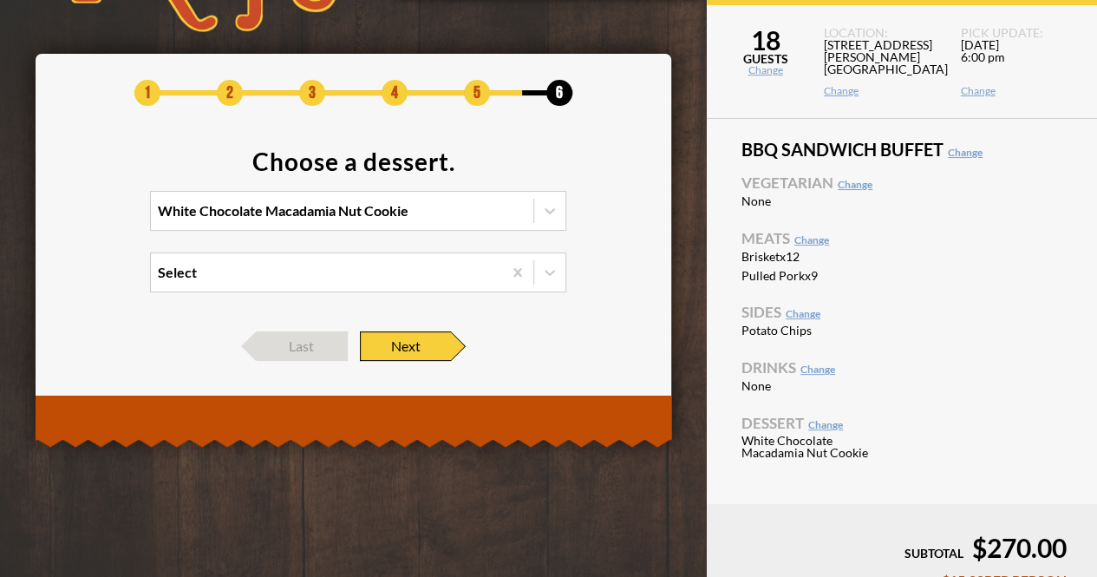
scroll to position [82, 0]
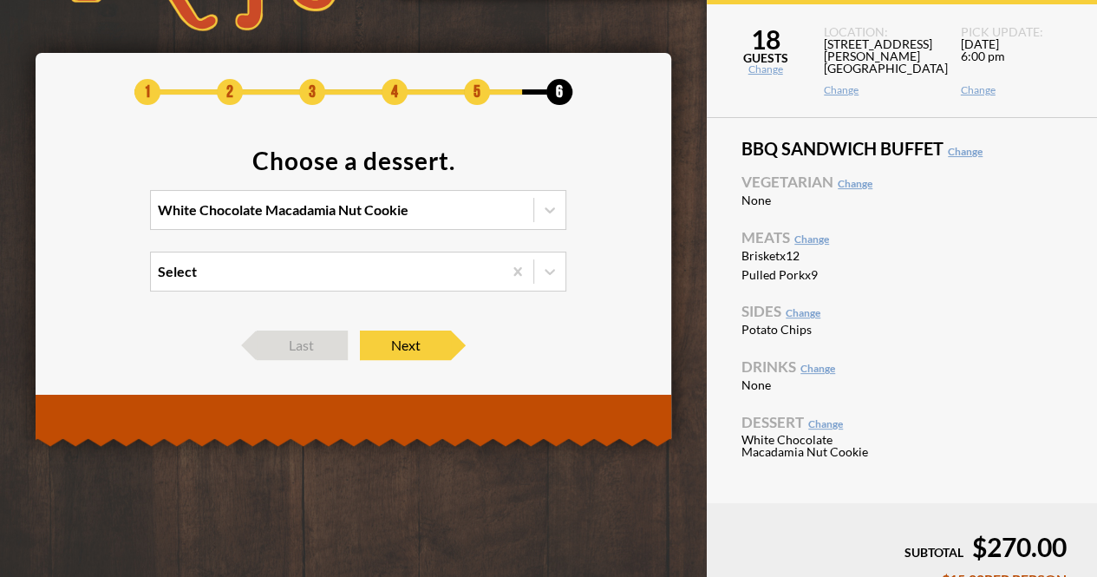
click at [403, 248] on section "Choose a dessert. White Chocolate Macadamia Nut Cookie Select" at bounding box center [354, 230] width 585 height 165
click at [403, 257] on div "Select" at bounding box center [326, 271] width 351 height 38
click at [82, 279] on input "Select" at bounding box center [82, 279] width 0 height 0
click at [338, 303] on div "Chocolate Chip Cookie +$0.50/PERSON" at bounding box center [358, 307] width 415 height 24
click at [82, 279] on input "option Chocolate Chip Cookie focused, 1 of 2. 2 results available. Use Up and D…" at bounding box center [82, 279] width 0 height 0
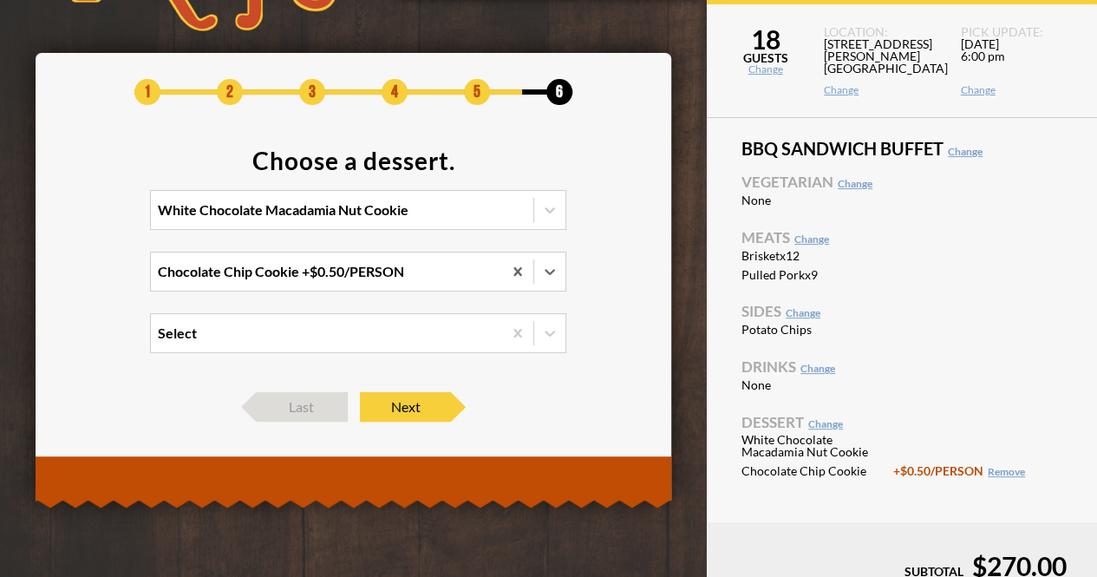
scroll to position [154, 0]
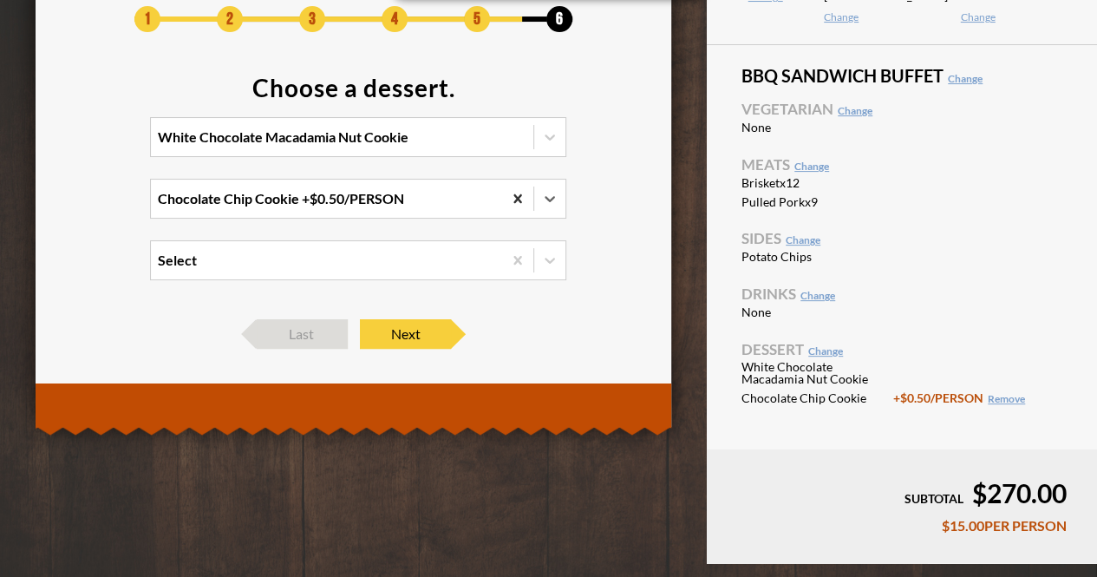
click at [514, 191] on icon at bounding box center [517, 198] width 17 height 17
click at [82, 206] on input "option Chocolate Chip Cookie, selected. 0 results available. Select is focused …" at bounding box center [82, 206] width 0 height 0
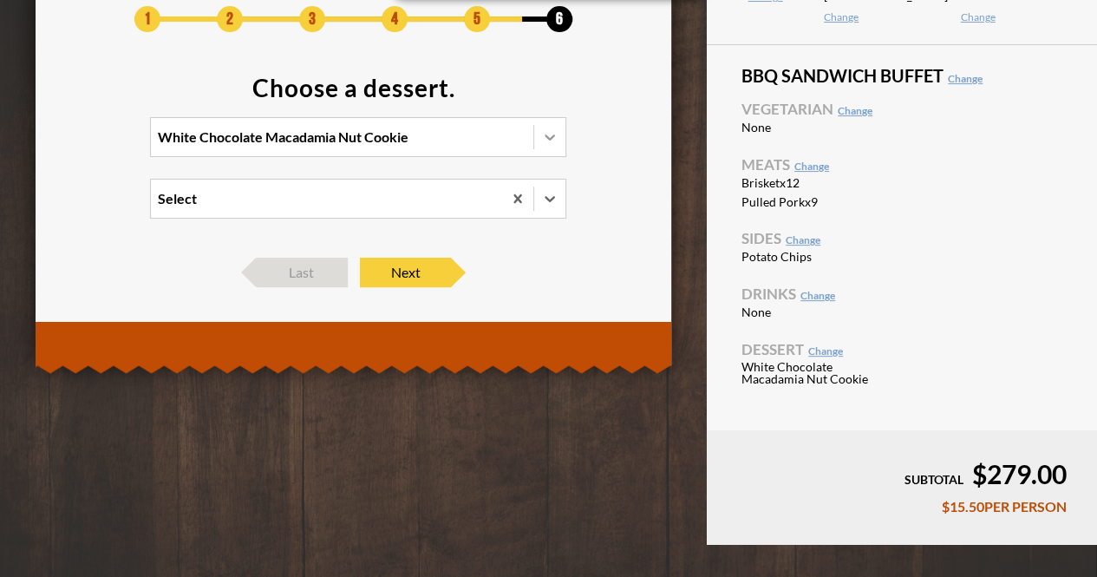
click at [545, 138] on icon at bounding box center [549, 136] width 17 height 17
click at [82, 145] on input "White Chocolate Macadamia Nut Cookie" at bounding box center [82, 145] width 0 height 0
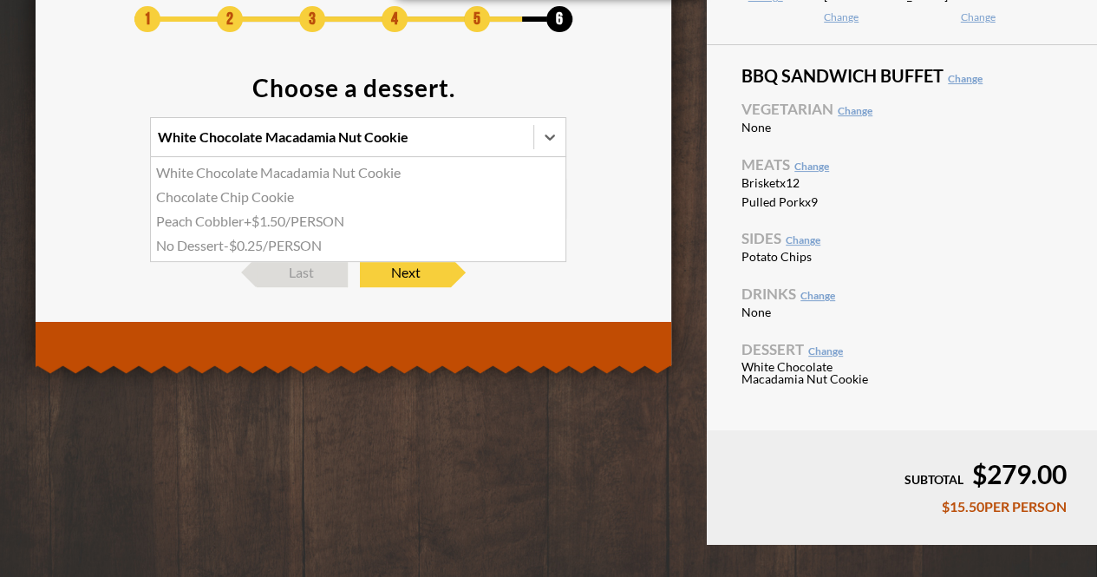
click at [370, 203] on div "Chocolate Chip Cookie" at bounding box center [358, 197] width 415 height 24
click at [82, 145] on input "option Chocolate Chip Cookie focused, 2 of 4. 4 results available. Use Up and D…" at bounding box center [82, 145] width 0 height 0
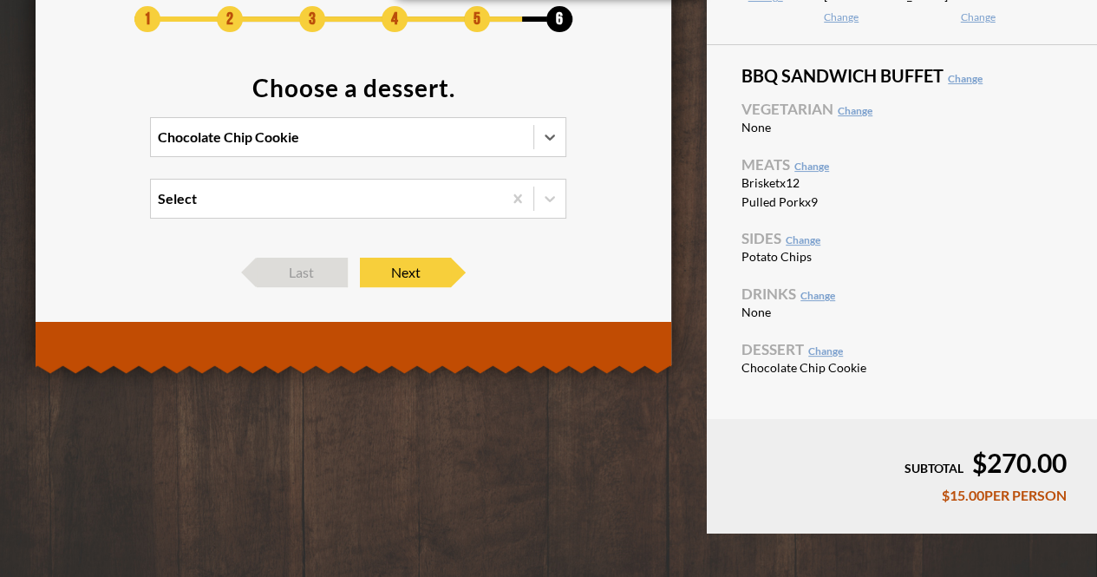
click at [538, 157] on section "Choose a dessert. option Chocolate Chip Cookie, selected. 0 results available. …" at bounding box center [354, 157] width 585 height 165
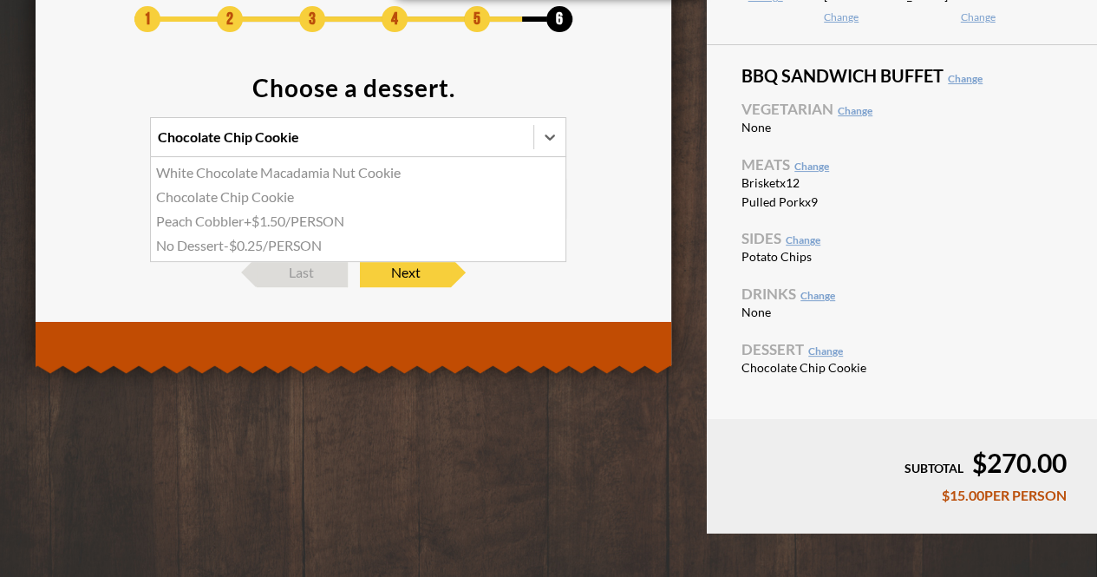
click at [539, 154] on div at bounding box center [550, 137] width 32 height 38
click at [82, 145] on input "option Chocolate Chip Cookie, selected. option White Chocolate Macadamia Nut Co…" at bounding box center [82, 145] width 0 height 0
click at [539, 154] on div at bounding box center [550, 137] width 32 height 38
click at [82, 145] on input "option Chocolate Chip Cookie, selected. option White Chocolate Macadamia Nut Co…" at bounding box center [82, 145] width 0 height 0
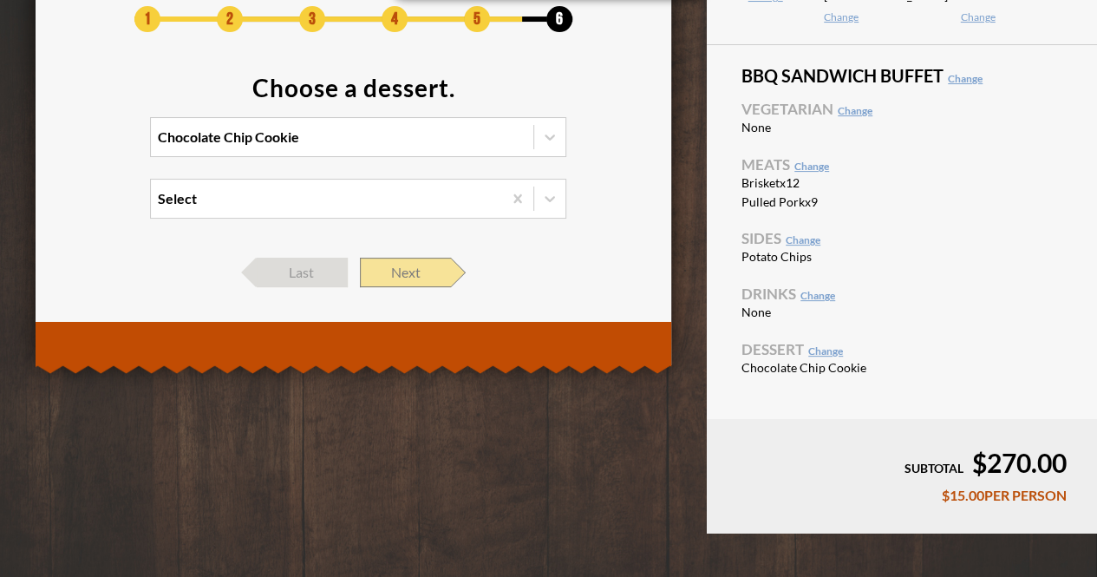
click at [416, 278] on span "Next" at bounding box center [405, 272] width 91 height 29
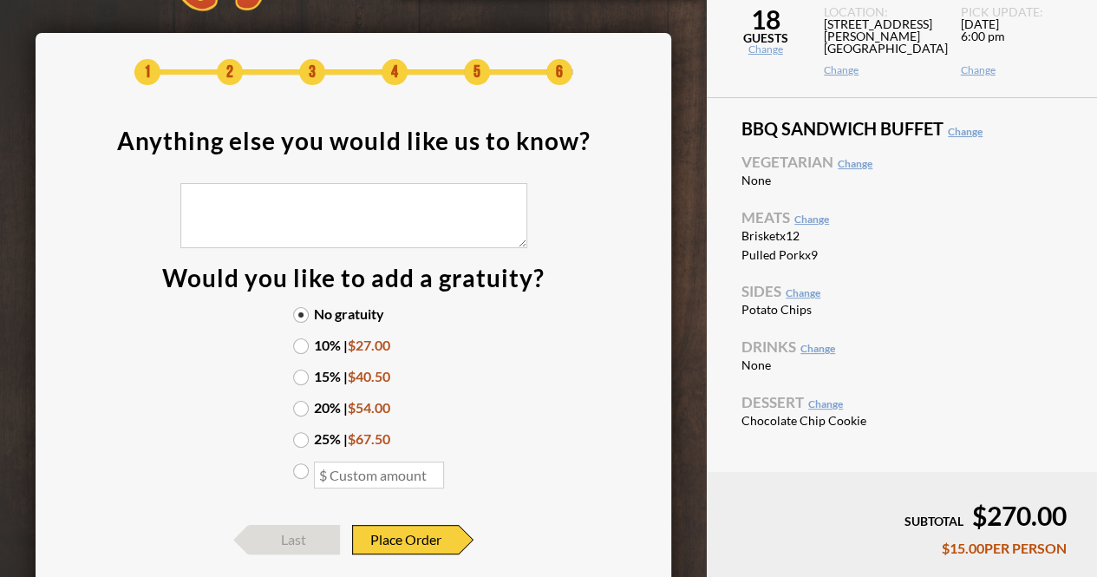
scroll to position [101, 0]
